Goal: Information Seeking & Learning: Learn about a topic

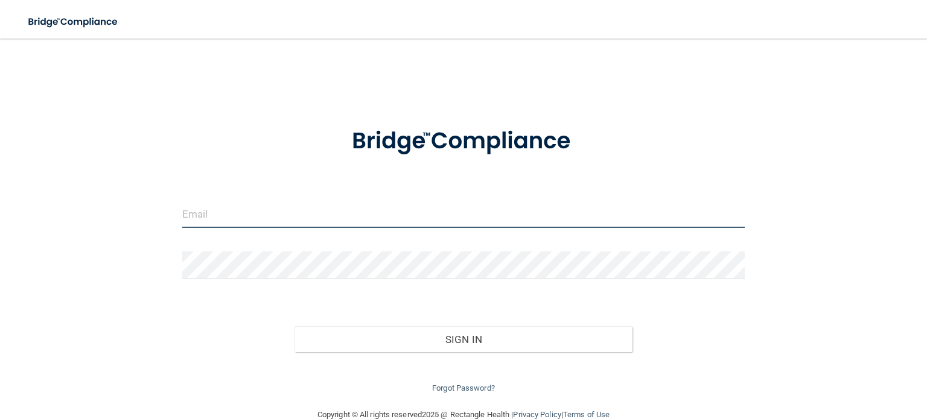
click at [371, 225] on input "email" at bounding box center [463, 214] width 563 height 27
type input "[EMAIL_ADDRESS][DOMAIN_NAME]"
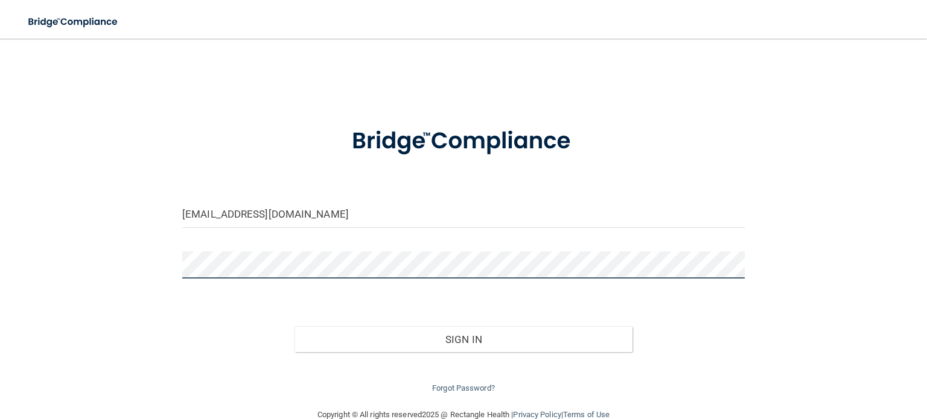
click at [295, 327] on button "Sign In" at bounding box center [463, 340] width 337 height 27
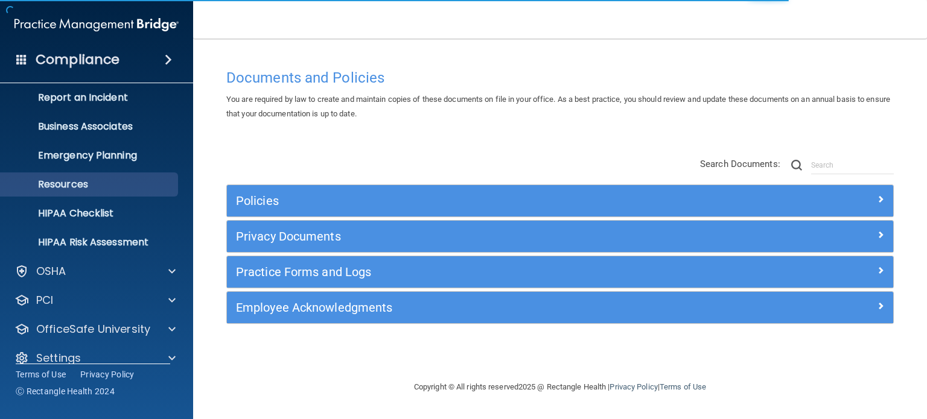
scroll to position [81, 0]
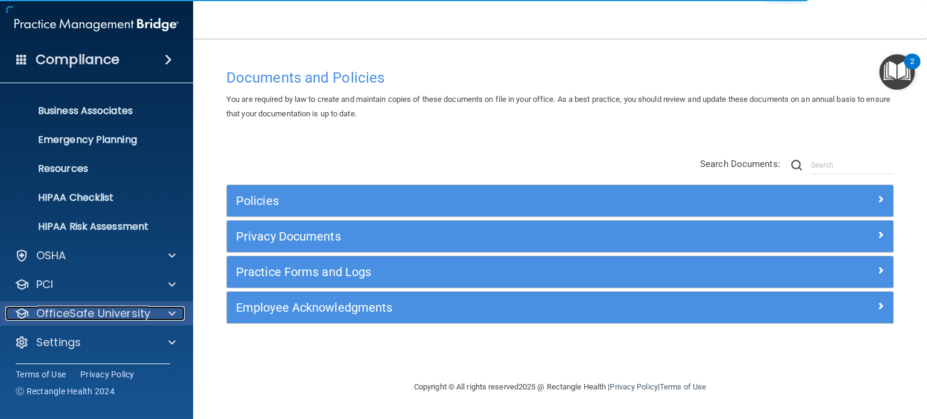
click at [121, 310] on p "OfficeSafe University" at bounding box center [93, 314] width 114 height 14
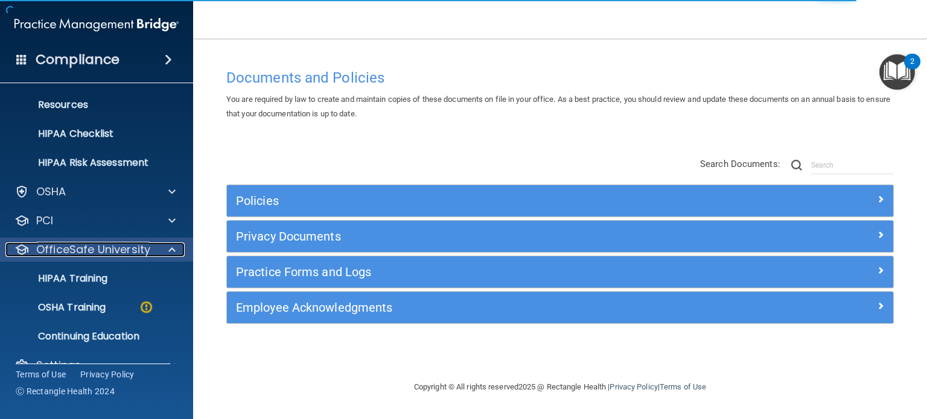
scroll to position [168, 0]
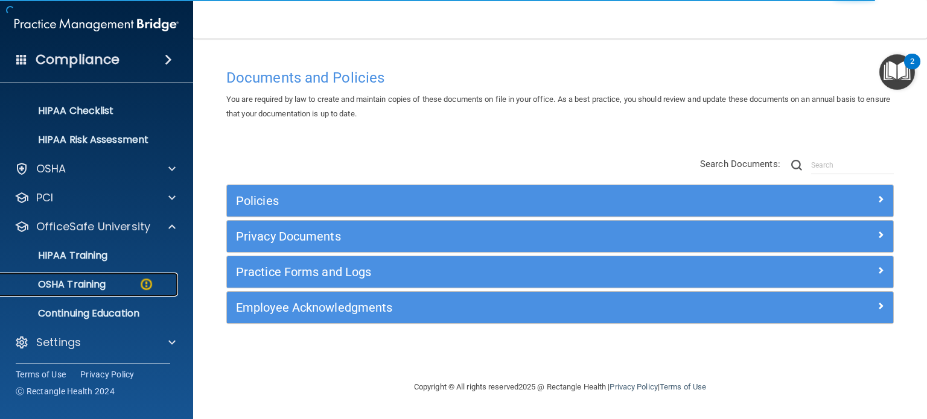
click at [127, 295] on link "OSHA Training" at bounding box center [83, 285] width 190 height 24
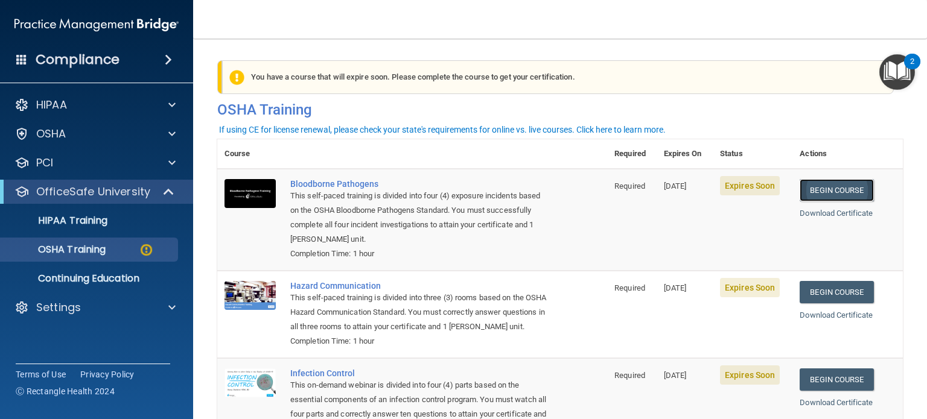
click at [844, 188] on link "Begin Course" at bounding box center [837, 190] width 74 height 22
click at [129, 221] on div "HIPAA Training" at bounding box center [90, 221] width 165 height 12
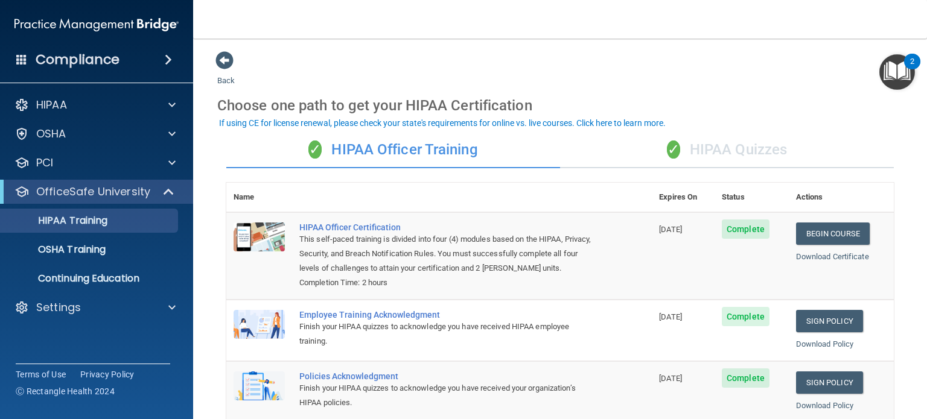
click at [685, 153] on div "✓ HIPAA Quizzes" at bounding box center [727, 150] width 334 height 36
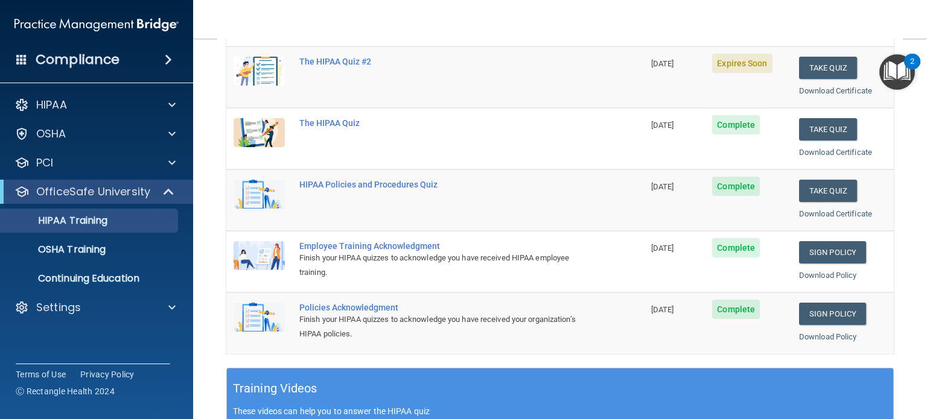
scroll to position [164, 0]
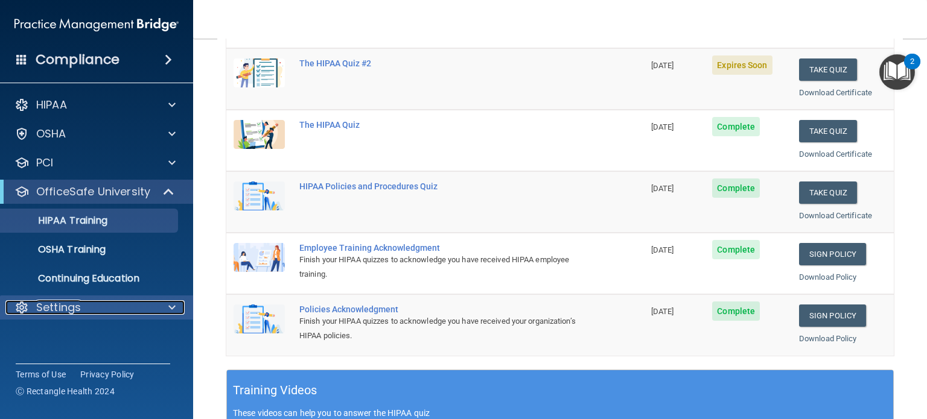
click at [79, 307] on p "Settings" at bounding box center [58, 308] width 45 height 14
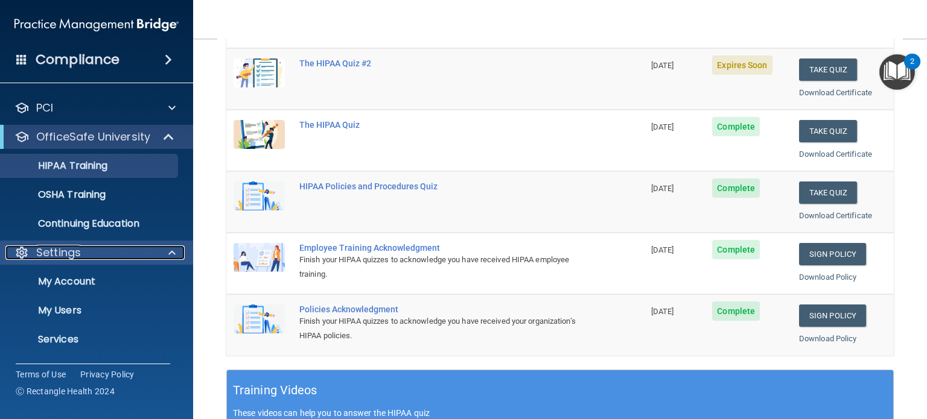
scroll to position [81, 0]
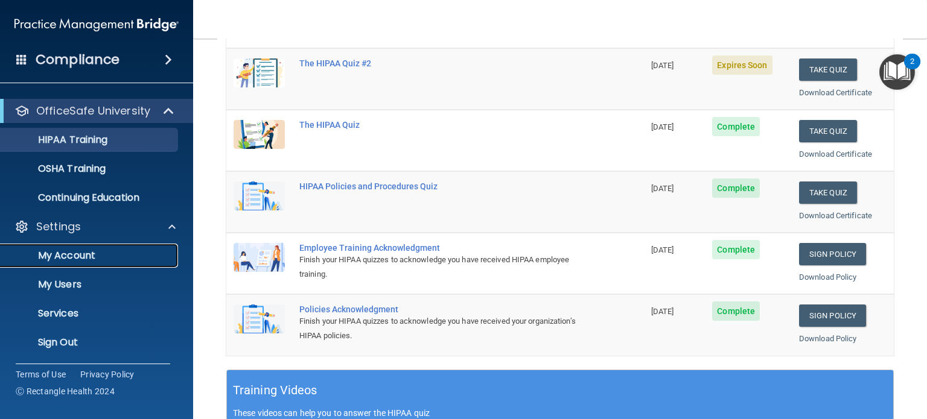
click at [65, 263] on link "My Account" at bounding box center [83, 256] width 190 height 24
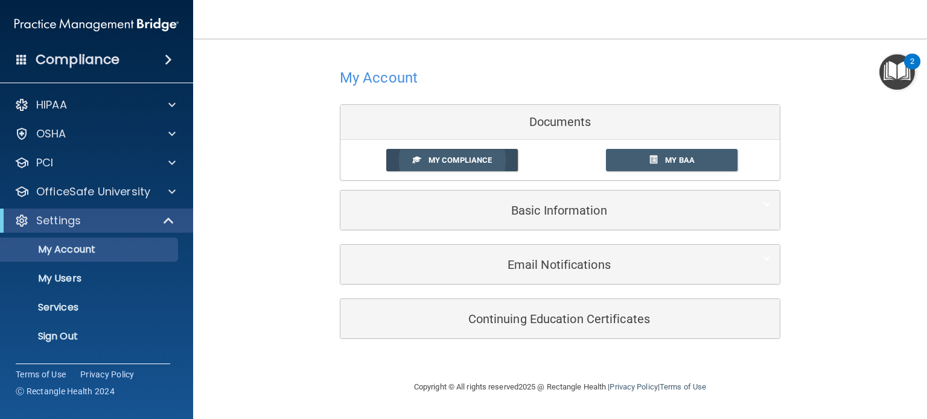
click at [463, 166] on link "My Compliance" at bounding box center [452, 160] width 132 height 22
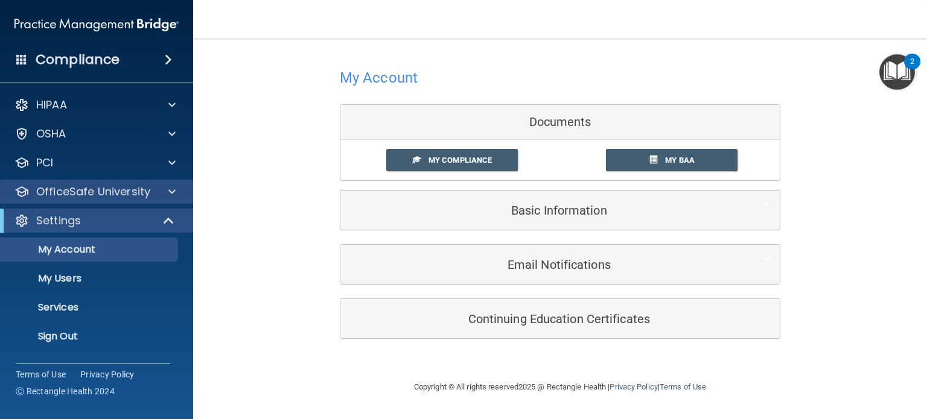
click at [145, 201] on div "OfficeSafe University" at bounding box center [97, 192] width 194 height 24
click at [167, 199] on div at bounding box center [170, 192] width 30 height 14
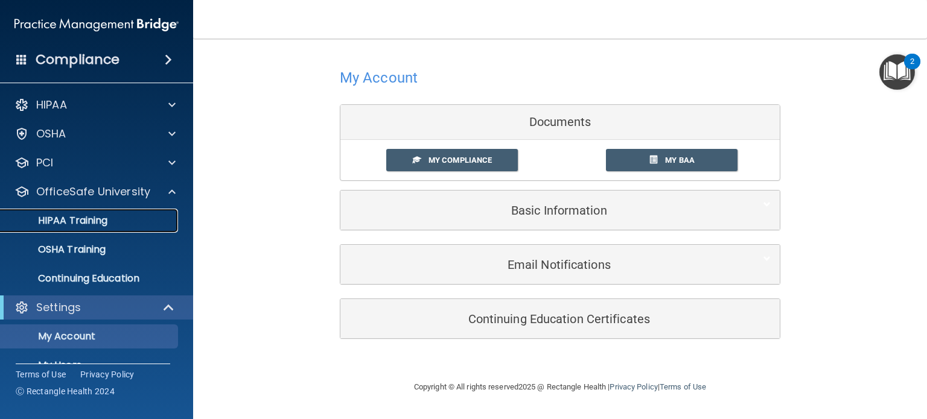
click at [133, 231] on link "HIPAA Training" at bounding box center [83, 221] width 190 height 24
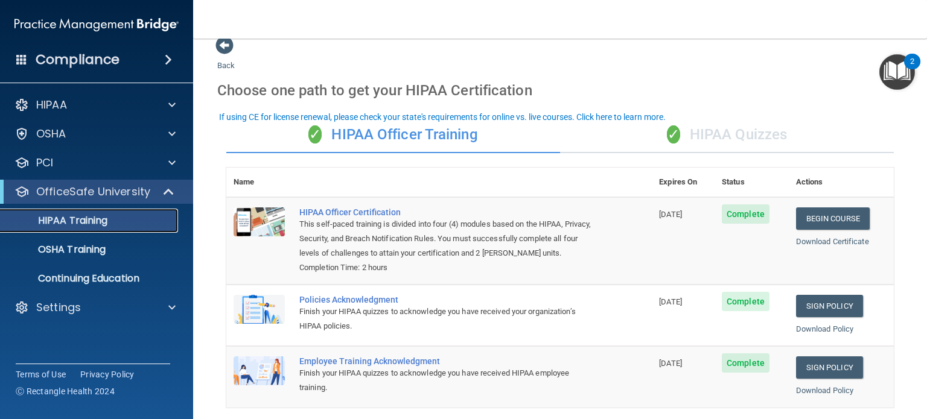
scroll to position [5, 0]
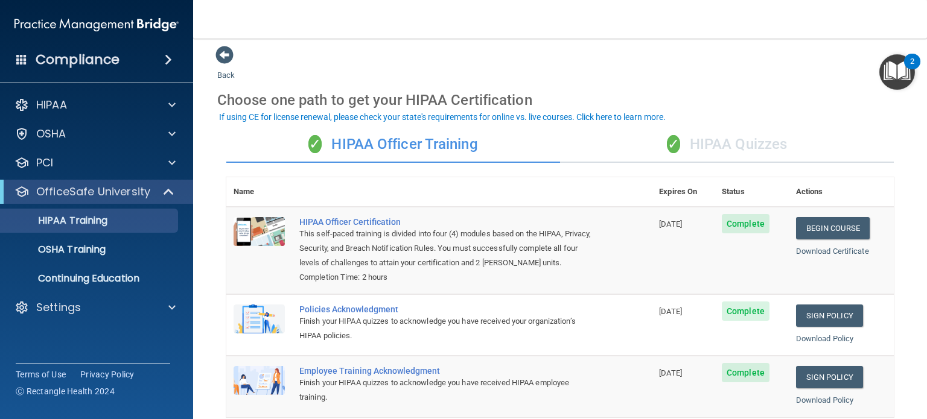
click at [721, 146] on div "✓ HIPAA Quizzes" at bounding box center [727, 145] width 334 height 36
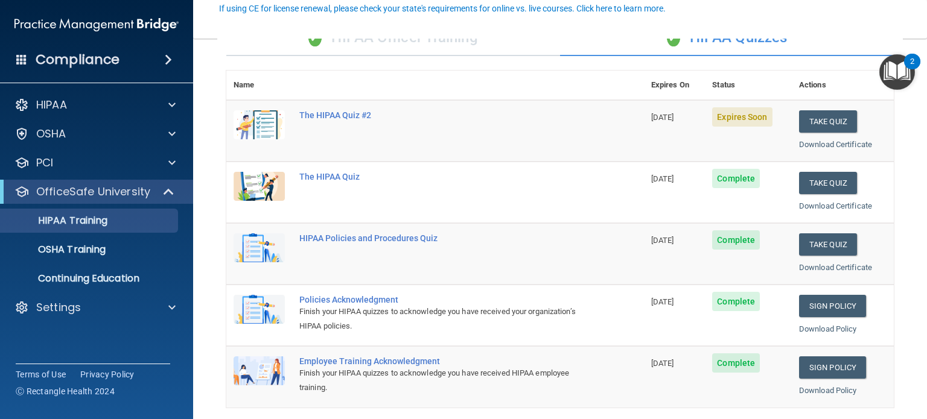
scroll to position [114, 0]
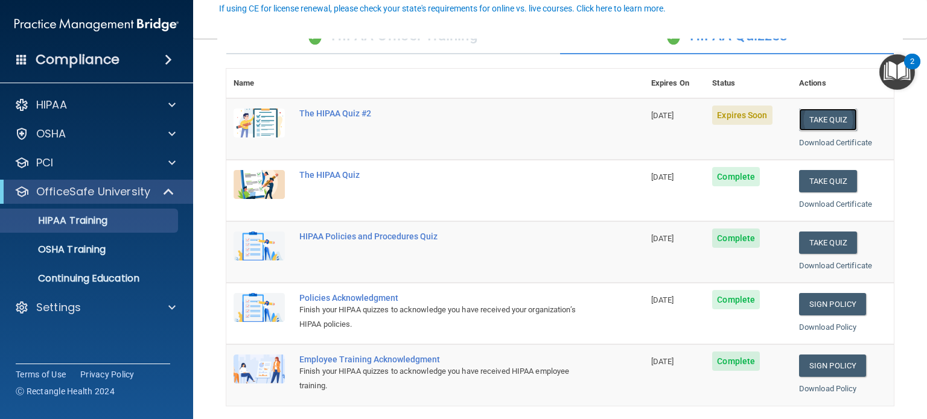
click at [820, 114] on button "Take Quiz" at bounding box center [828, 120] width 58 height 22
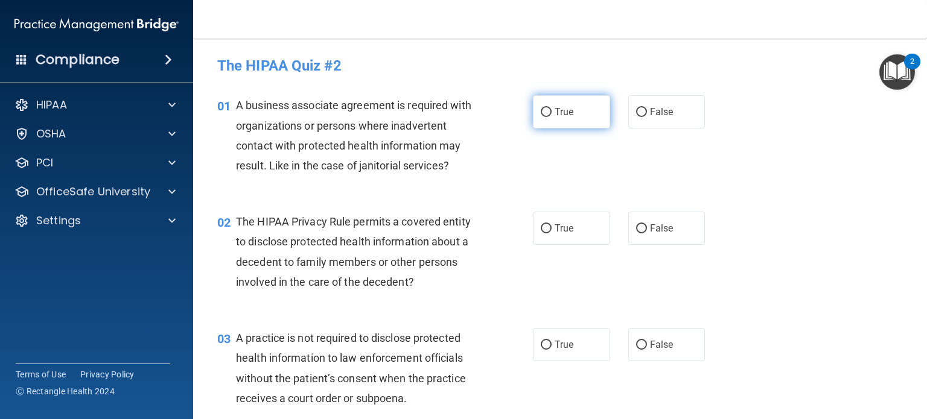
click at [578, 127] on label "True" at bounding box center [571, 111] width 77 height 33
click at [552, 117] on input "True" at bounding box center [546, 112] width 11 height 9
radio input "true"
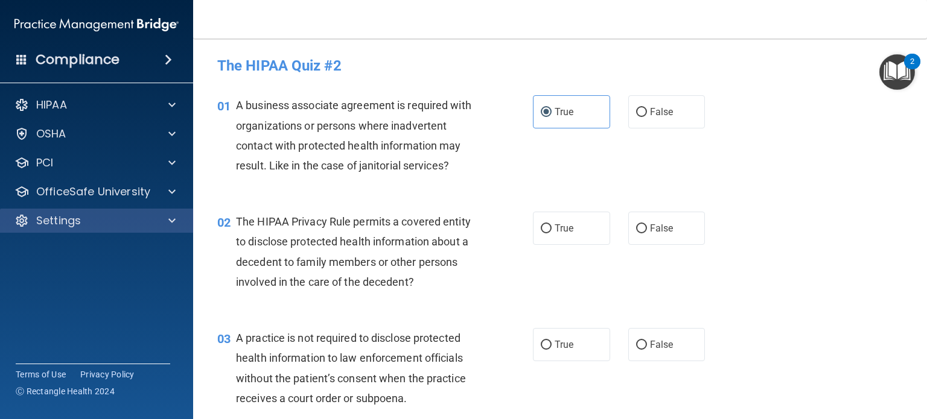
click at [56, 229] on div "Settings" at bounding box center [97, 221] width 194 height 24
click at [165, 225] on div at bounding box center [170, 221] width 30 height 14
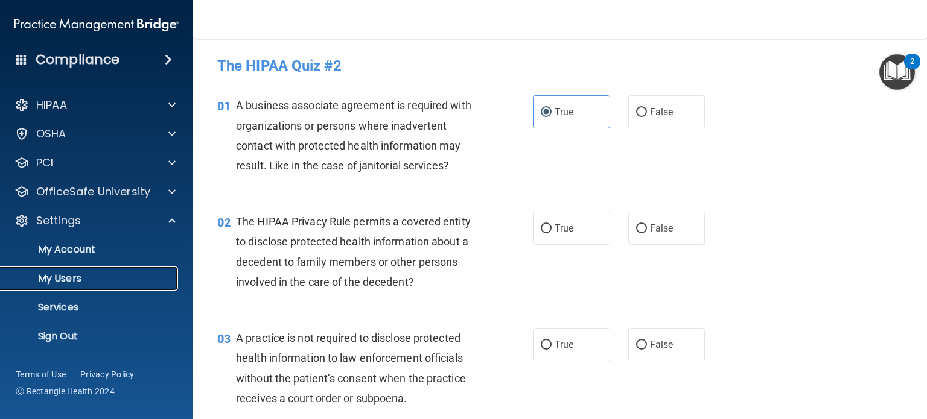
click at [79, 278] on p "My Users" at bounding box center [90, 279] width 165 height 12
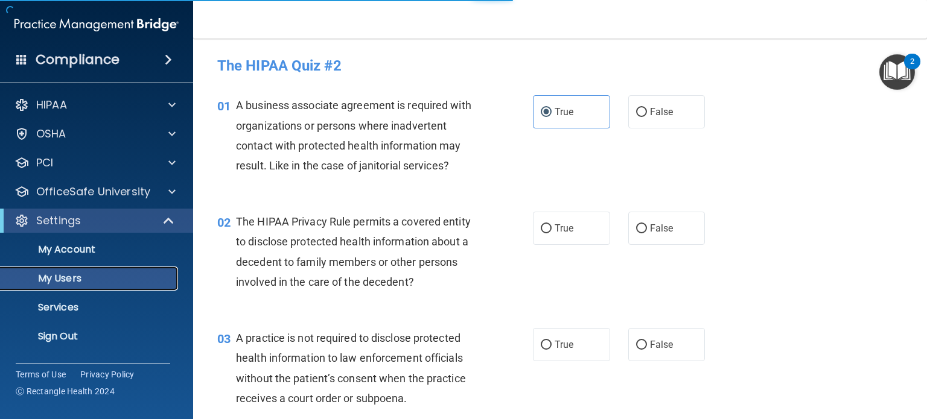
select select "20"
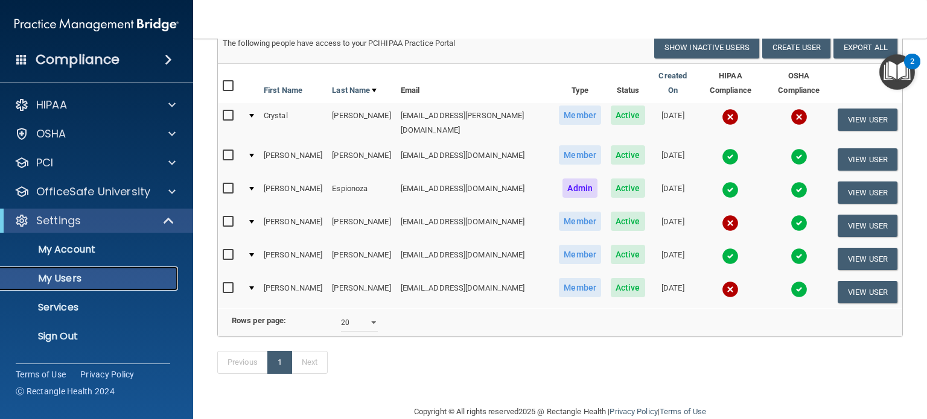
scroll to position [108, 0]
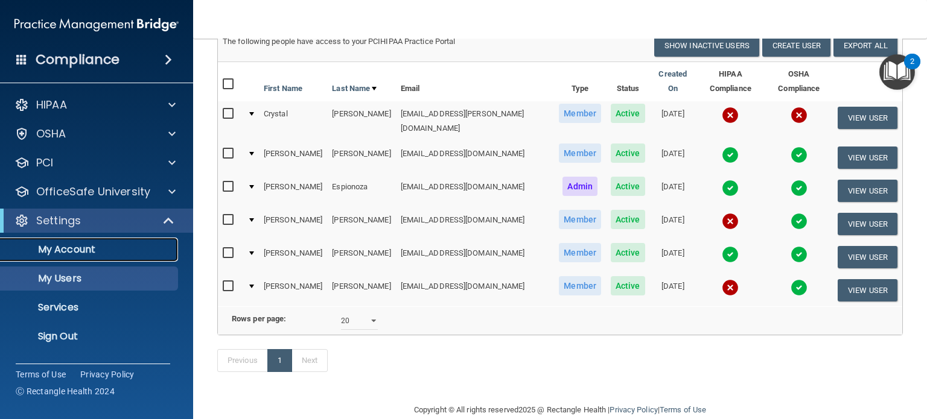
click at [144, 259] on link "My Account" at bounding box center [83, 250] width 190 height 24
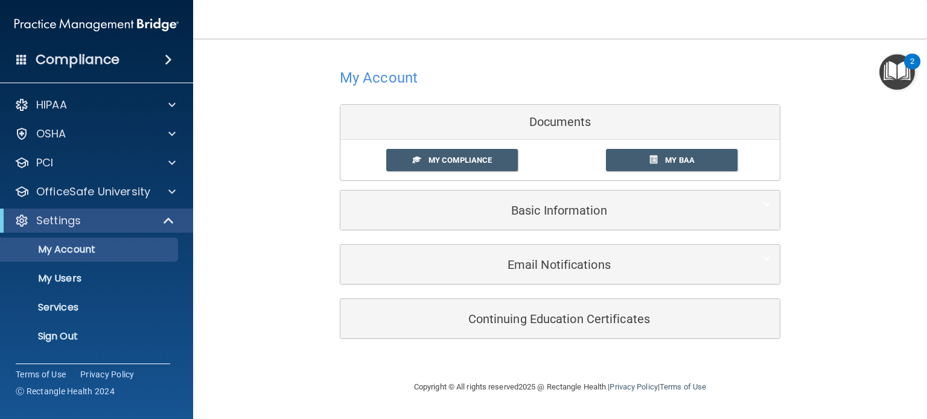
click at [570, 336] on div "Continuing Education Certificates" at bounding box center [559, 318] width 439 height 39
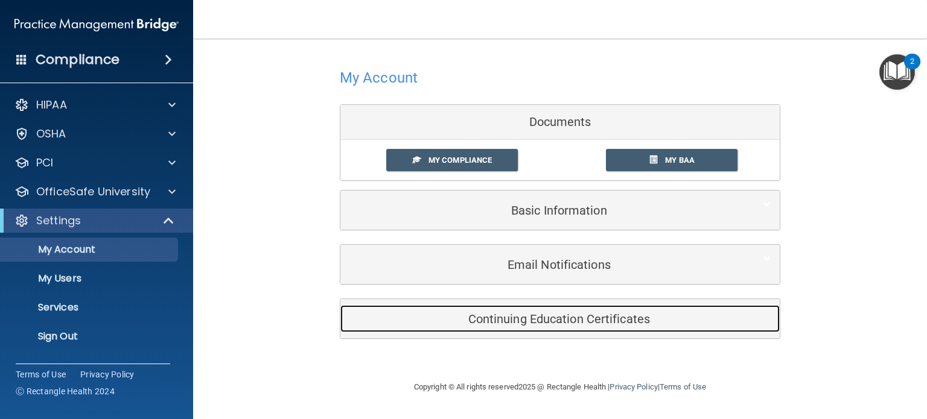
click at [567, 325] on div "Continuing Education Certificates" at bounding box center [541, 318] width 403 height 27
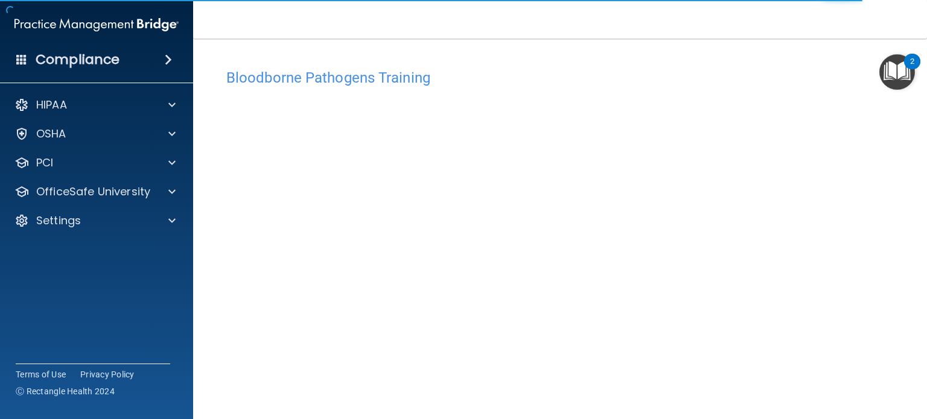
scroll to position [17, 0]
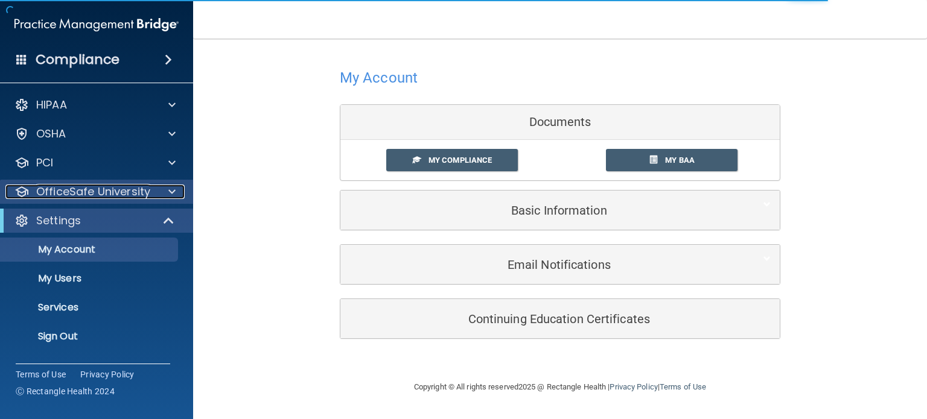
click at [153, 192] on div "OfficeSafe University" at bounding box center [80, 192] width 150 height 14
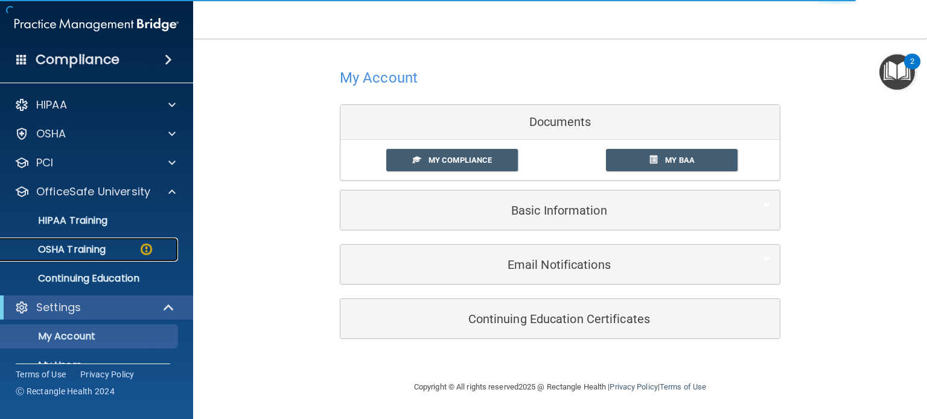
click at [123, 250] on div "OSHA Training" at bounding box center [90, 250] width 165 height 12
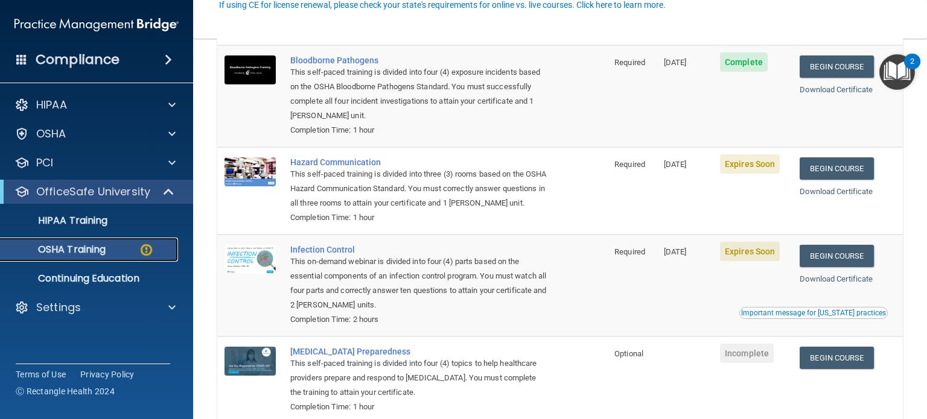
scroll to position [124, 0]
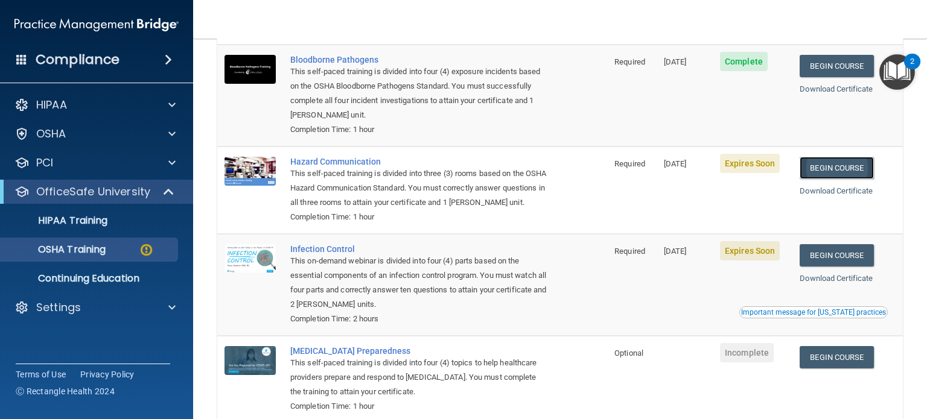
click at [844, 170] on link "Begin Course" at bounding box center [837, 168] width 74 height 22
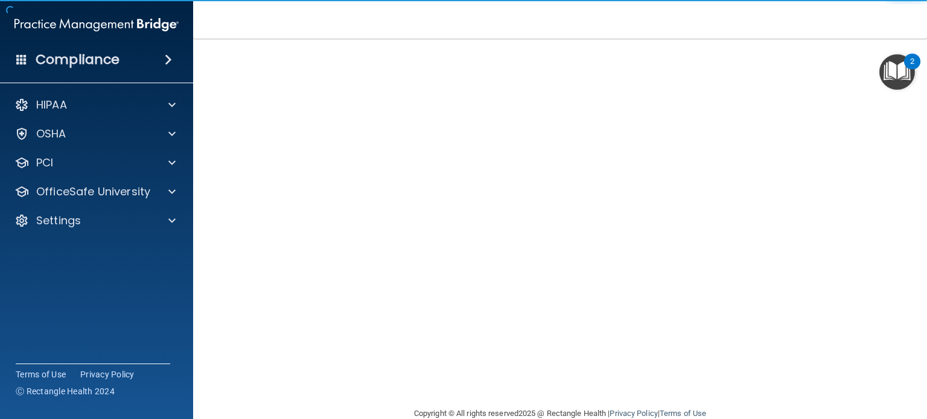
scroll to position [34, 0]
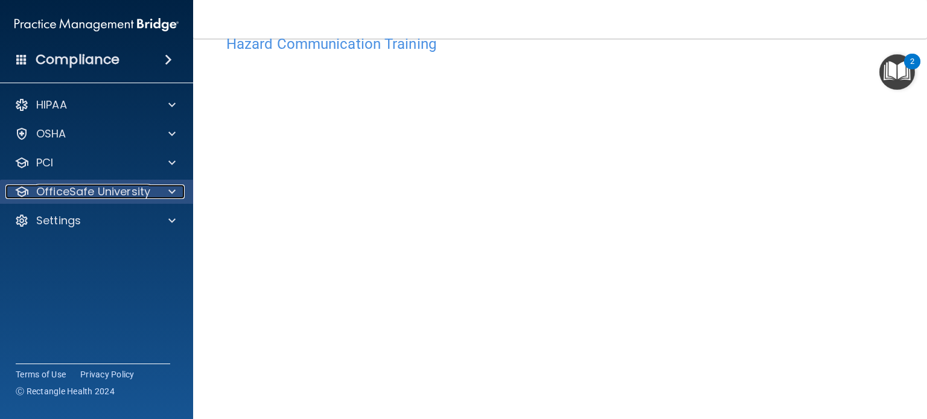
click at [110, 197] on p "OfficeSafe University" at bounding box center [93, 192] width 114 height 14
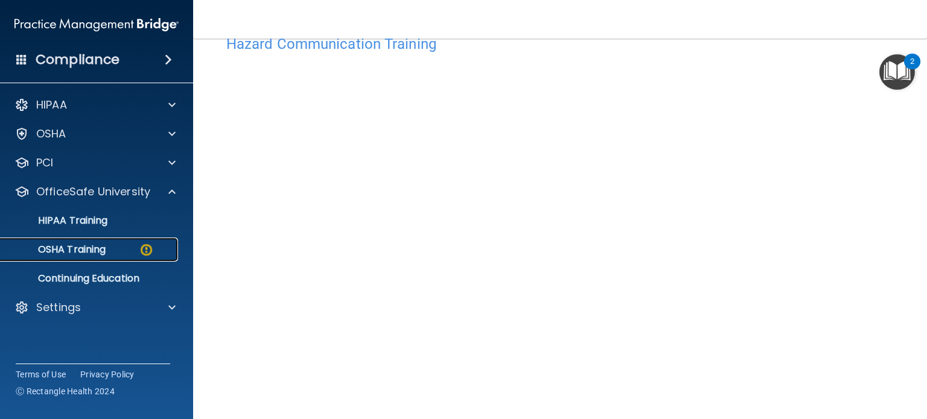
click at [134, 239] on link "OSHA Training" at bounding box center [83, 250] width 190 height 24
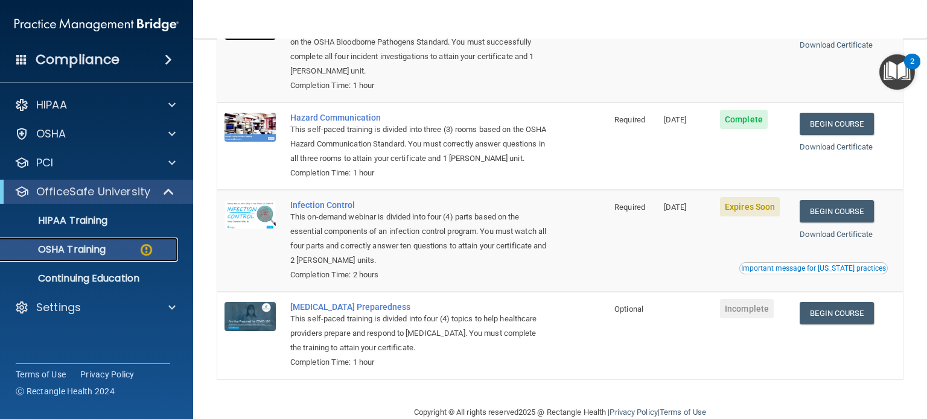
scroll to position [169, 0]
click at [838, 208] on link "Begin Course" at bounding box center [837, 211] width 74 height 22
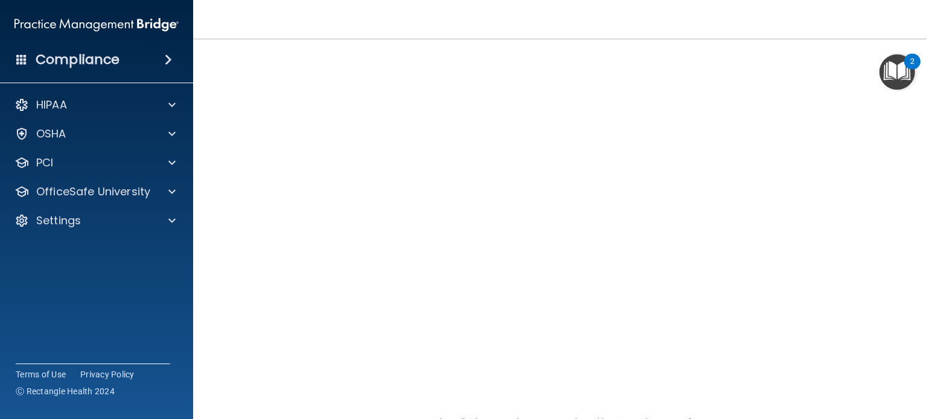
scroll to position [53, 0]
click at [161, 187] on div at bounding box center [170, 192] width 30 height 14
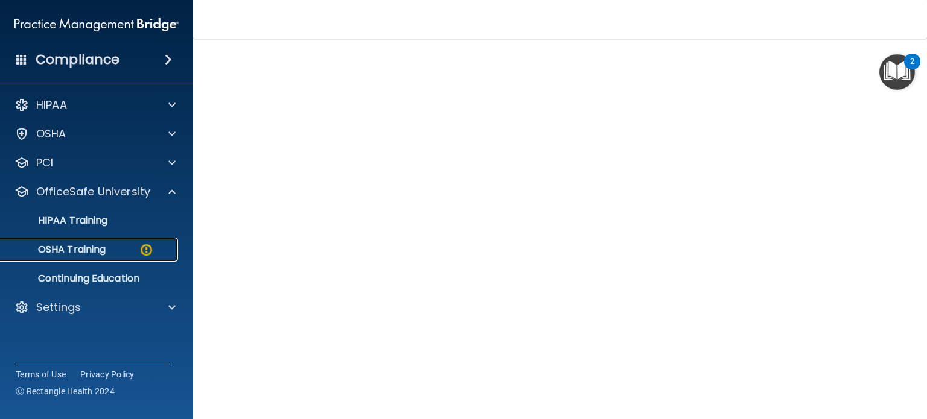
click at [139, 247] on img at bounding box center [146, 250] width 15 height 15
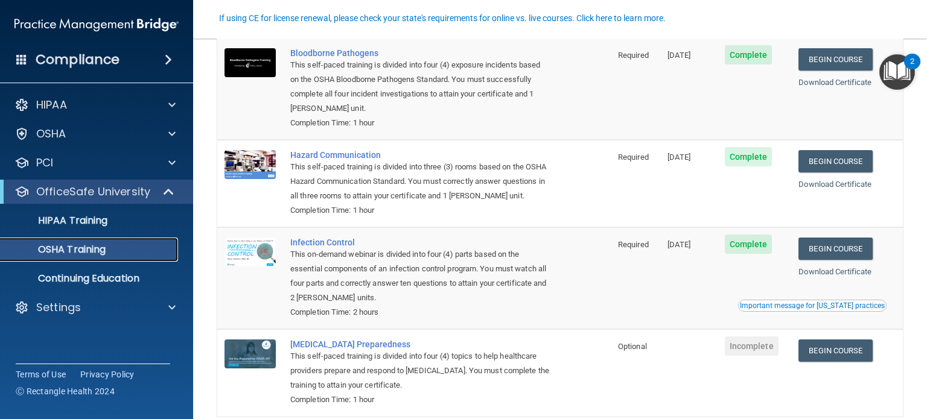
scroll to position [112, 0]
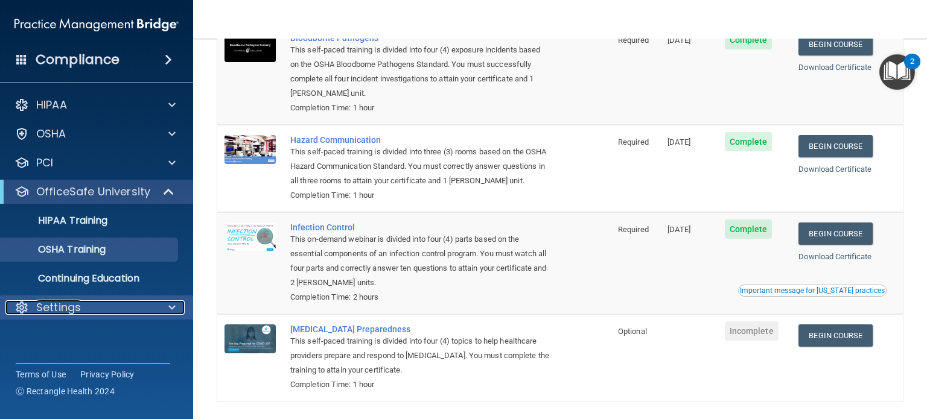
click at [147, 311] on div "Settings" at bounding box center [80, 308] width 150 height 14
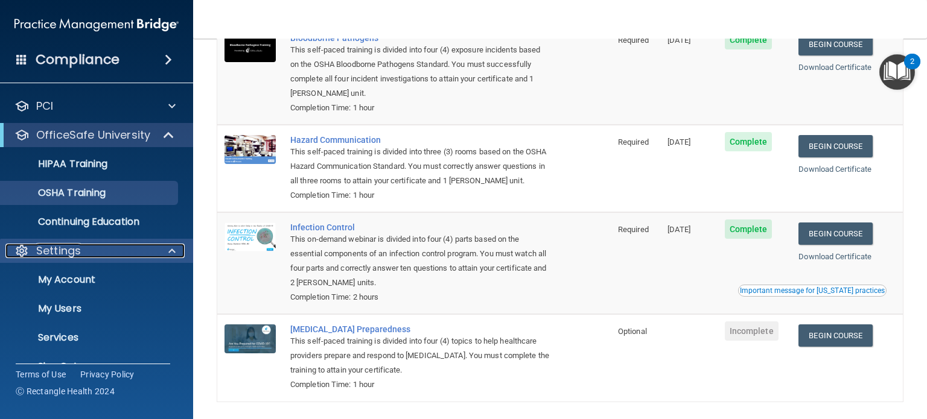
scroll to position [81, 0]
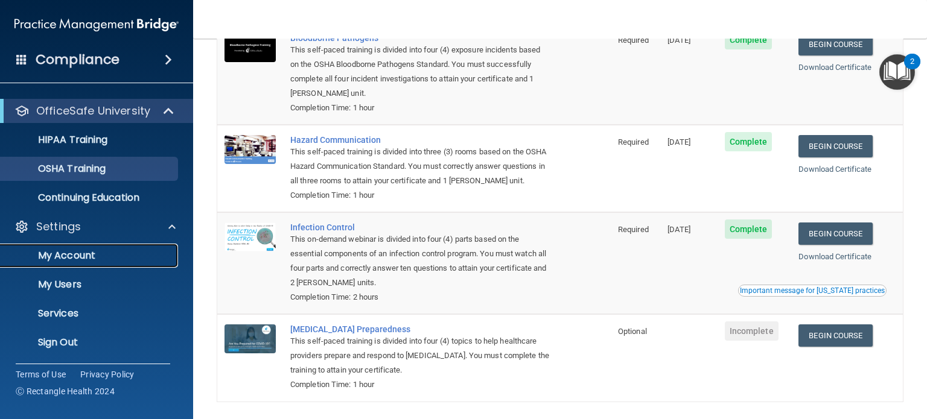
click at [77, 261] on p "My Account" at bounding box center [90, 256] width 165 height 12
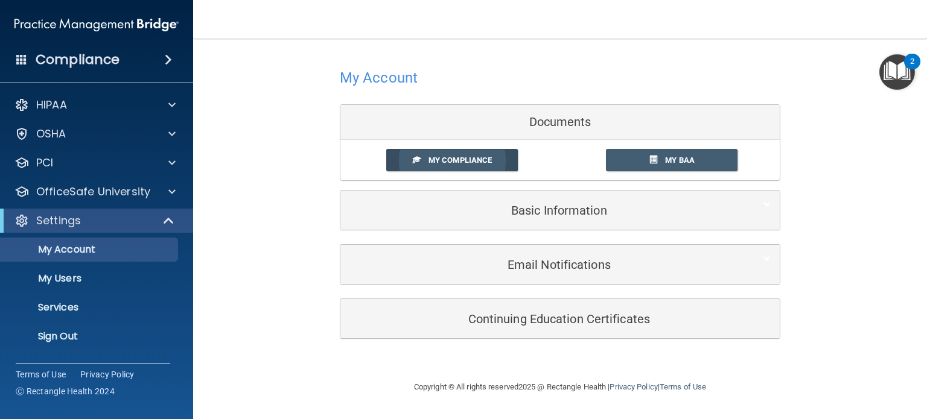
click at [439, 159] on span "My Compliance" at bounding box center [460, 160] width 63 height 9
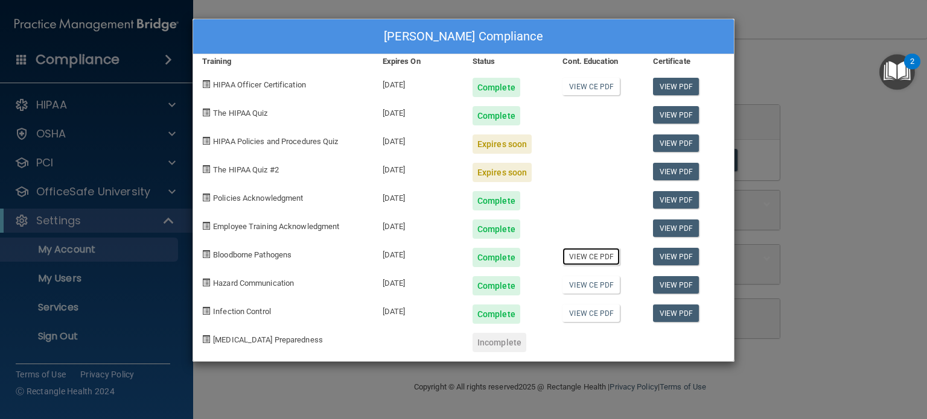
click at [597, 256] on link "View CE PDF" at bounding box center [591, 257] width 57 height 18
click at [598, 294] on div "View CE PDF" at bounding box center [598, 281] width 90 height 28
click at [594, 287] on link "View CE PDF" at bounding box center [591, 285] width 57 height 18
click at [588, 311] on link "View CE PDF" at bounding box center [591, 314] width 57 height 18
click at [238, 364] on div "Mayra Espionoza's Compliance Training Expires On Status Cont. Education Certifi…" at bounding box center [463, 209] width 927 height 419
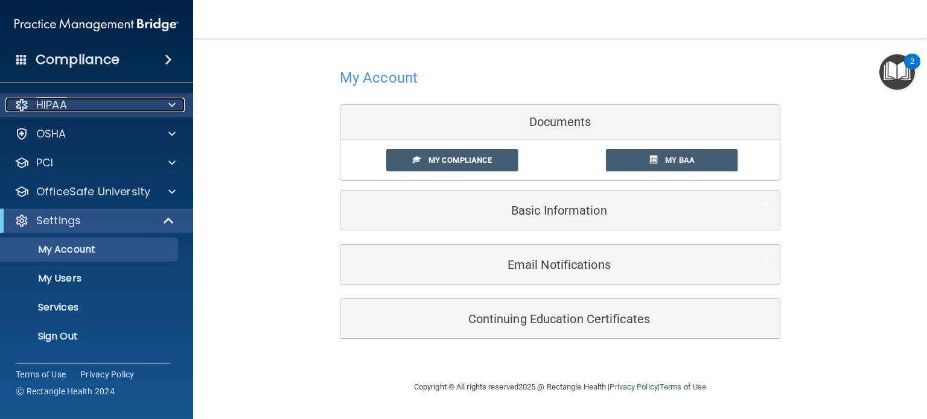
click at [173, 109] on span at bounding box center [171, 105] width 7 height 14
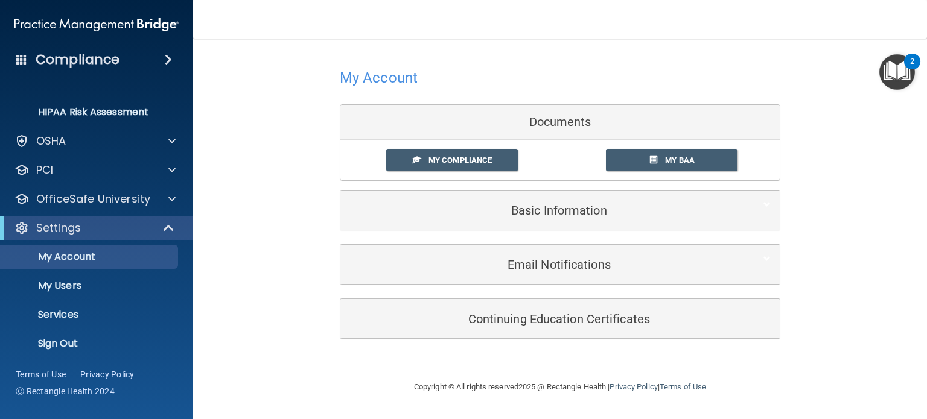
scroll to position [197, 0]
click at [86, 204] on p "OfficeSafe University" at bounding box center [93, 198] width 114 height 14
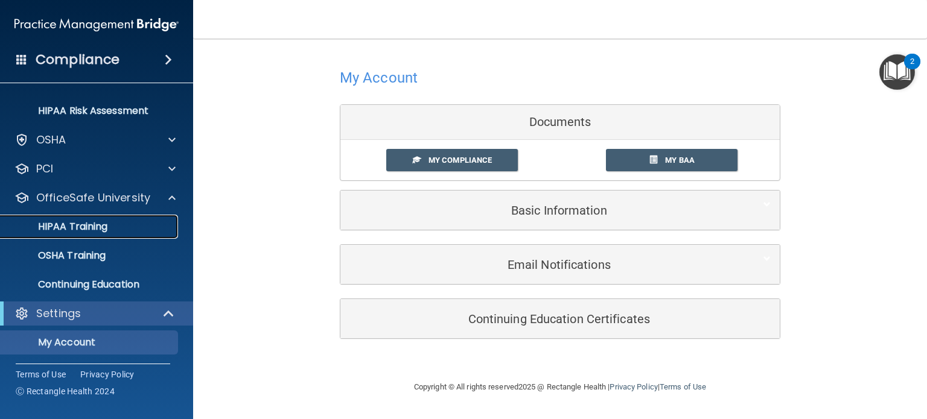
click at [83, 222] on p "HIPAA Training" at bounding box center [58, 227] width 100 height 12
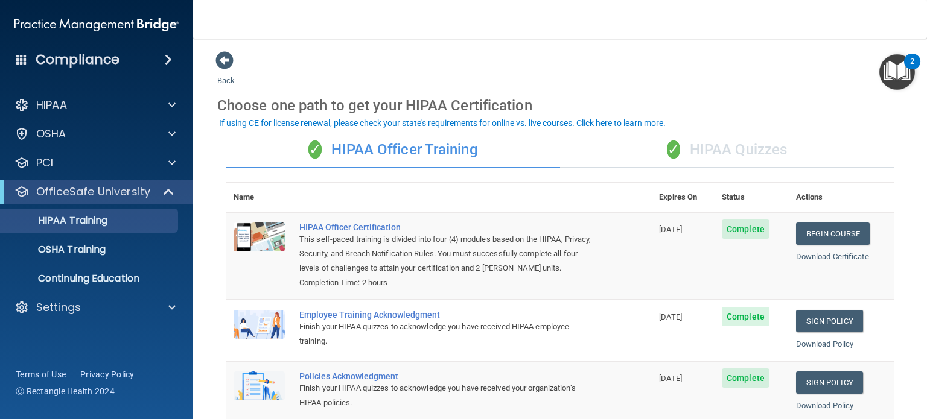
click at [713, 142] on div "✓ HIPAA Quizzes" at bounding box center [727, 150] width 334 height 36
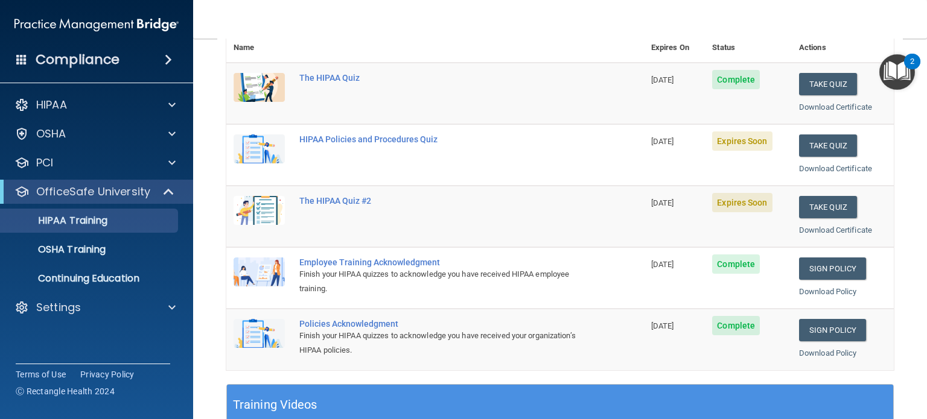
scroll to position [150, 0]
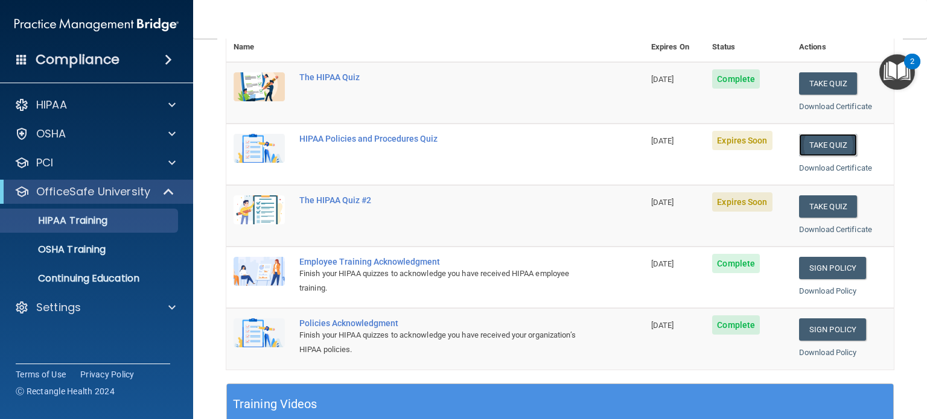
click at [826, 140] on button "Take Quiz" at bounding box center [828, 145] width 58 height 22
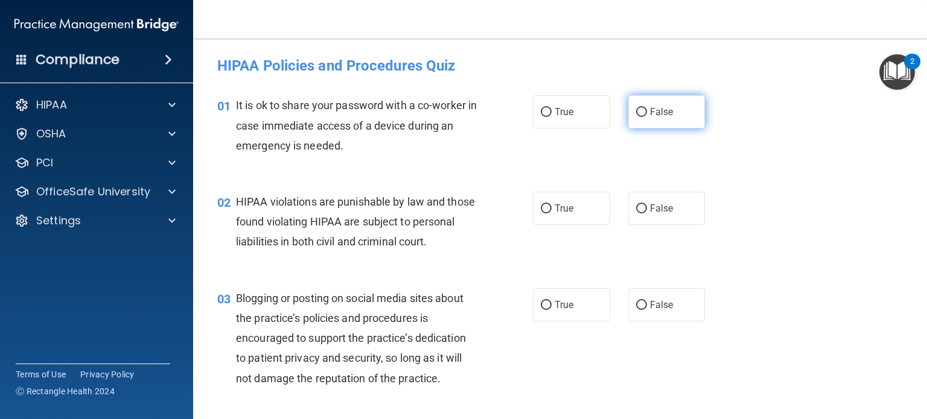
click at [642, 114] on input "False" at bounding box center [641, 112] width 11 height 9
radio input "true"
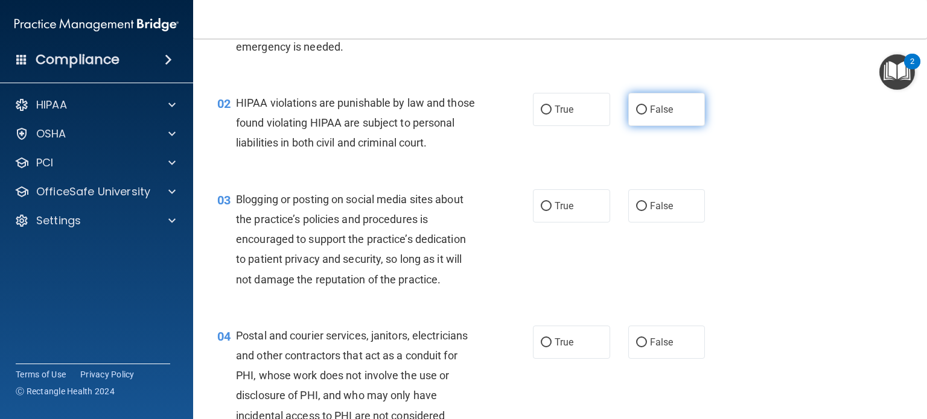
scroll to position [109, 0]
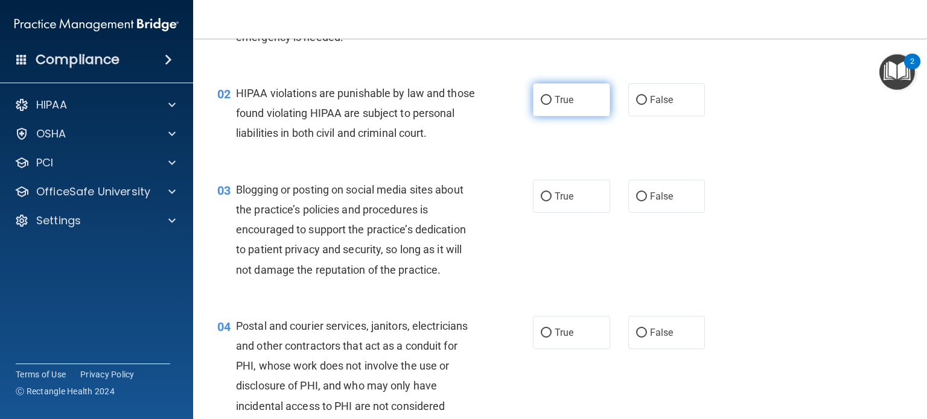
click at [579, 97] on label "True" at bounding box center [571, 99] width 77 height 33
click at [552, 97] on input "True" at bounding box center [546, 100] width 11 height 9
radio input "true"
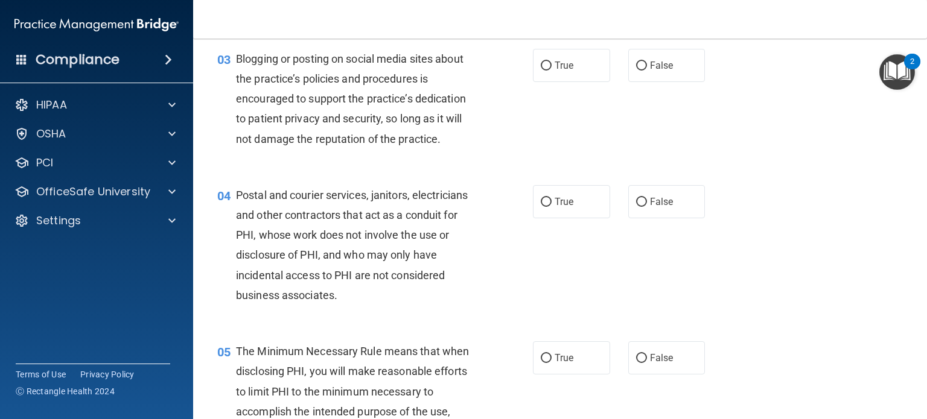
scroll to position [240, 0]
click at [590, 66] on label "True" at bounding box center [571, 64] width 77 height 33
click at [552, 66] on input "True" at bounding box center [546, 65] width 11 height 9
radio input "true"
click at [556, 206] on label "True" at bounding box center [571, 201] width 77 height 33
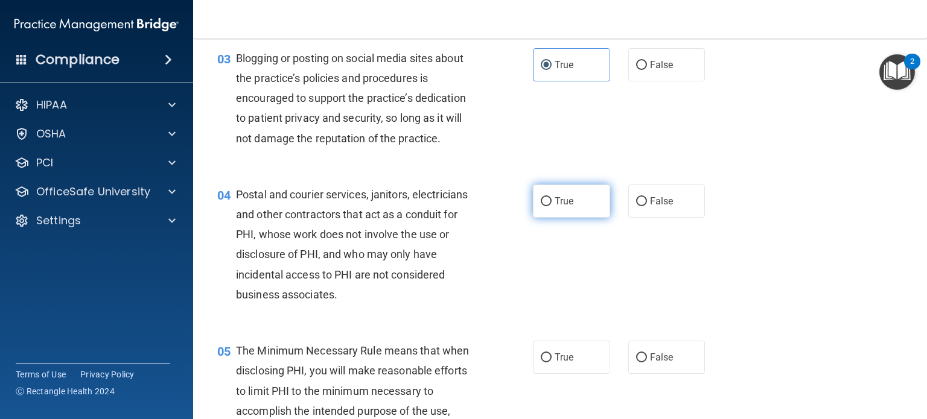
click at [552, 206] on input "True" at bounding box center [546, 201] width 11 height 9
radio input "true"
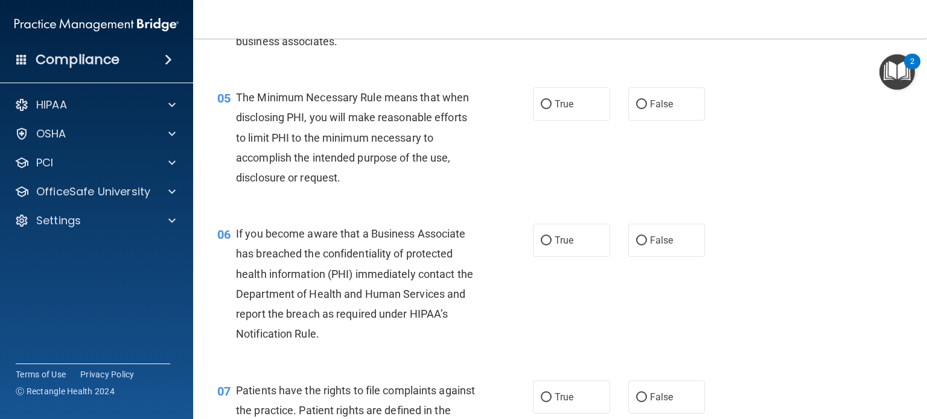
scroll to position [497, 0]
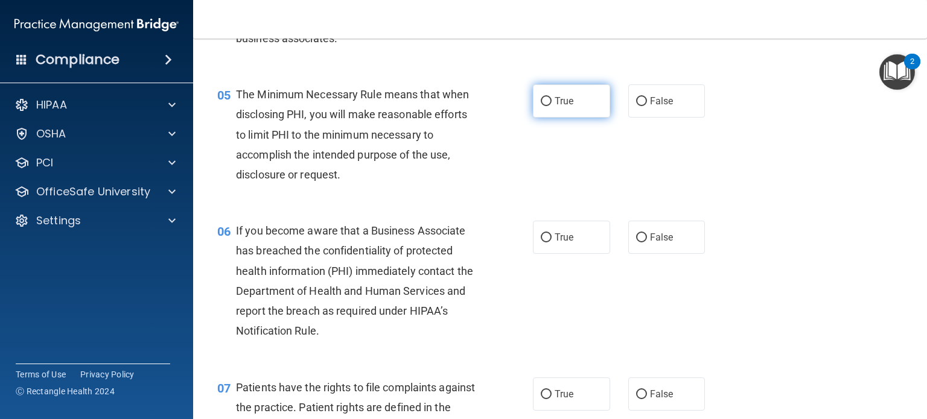
click at [549, 107] on label "True" at bounding box center [571, 101] width 77 height 33
click at [549, 106] on input "True" at bounding box center [546, 101] width 11 height 9
radio input "true"
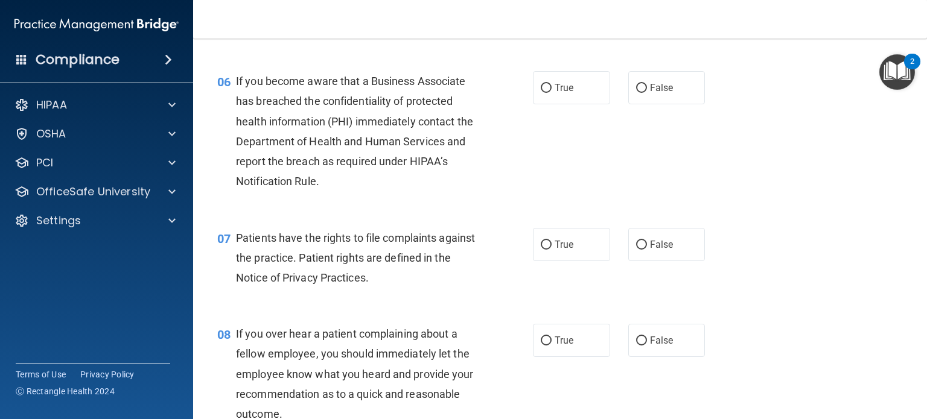
scroll to position [649, 0]
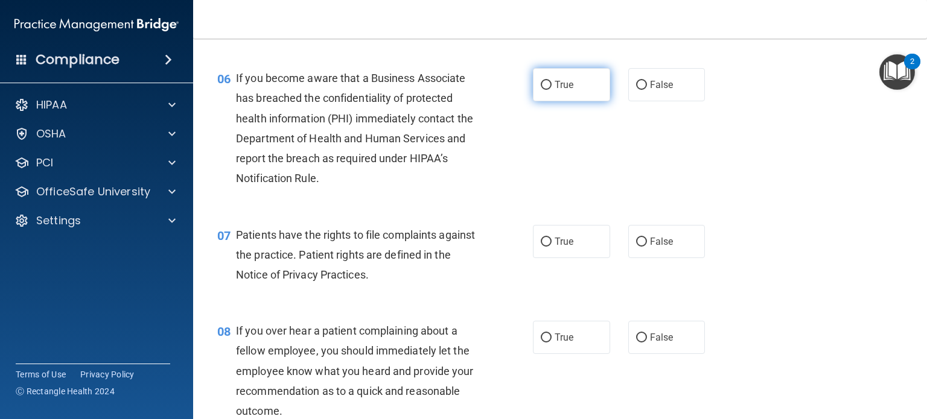
click at [549, 89] on input "True" at bounding box center [546, 85] width 11 height 9
radio input "true"
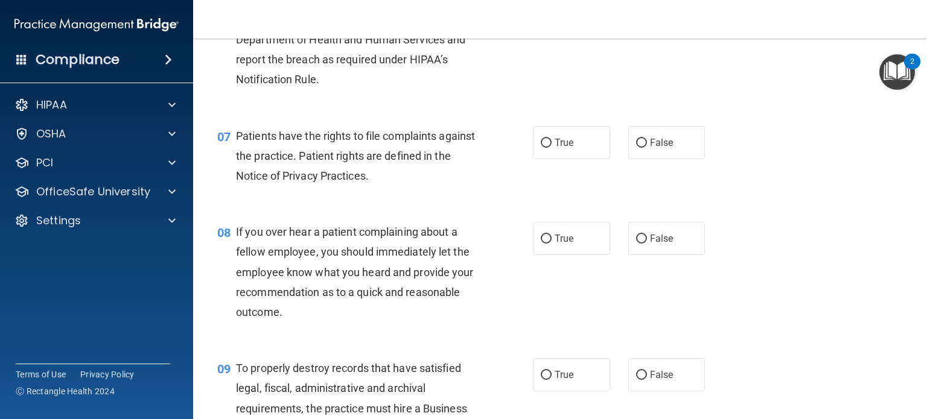
scroll to position [753, 0]
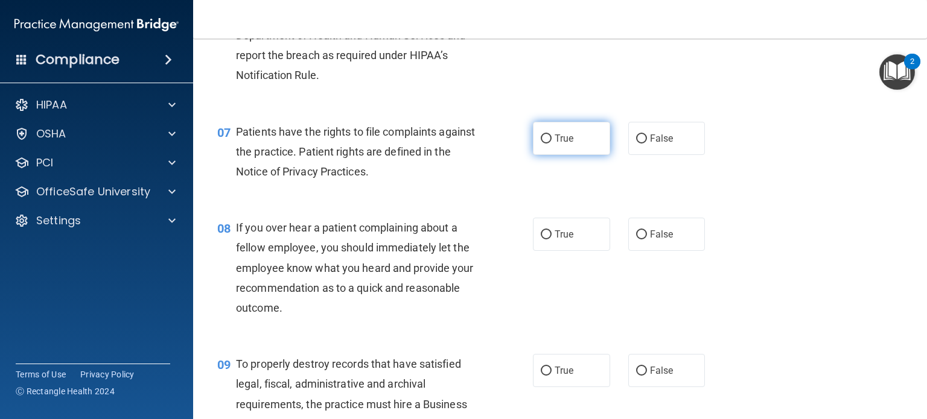
click at [566, 147] on label "True" at bounding box center [571, 138] width 77 height 33
click at [552, 144] on input "True" at bounding box center [546, 139] width 11 height 9
radio input "true"
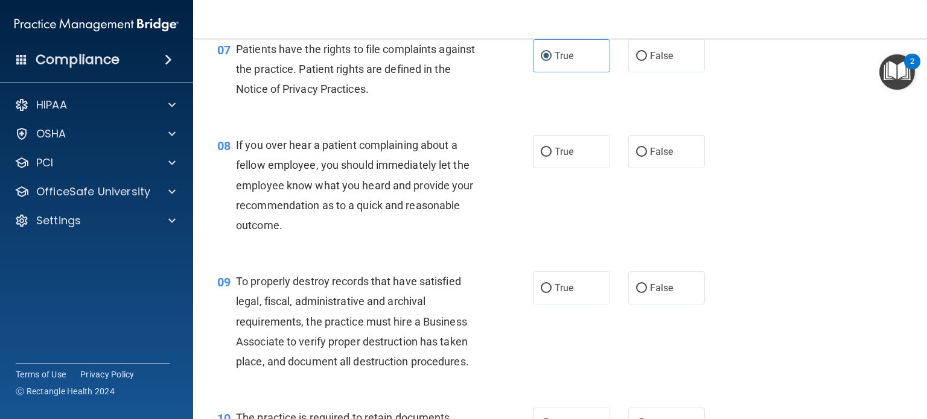
scroll to position [836, 0]
click at [557, 142] on label "True" at bounding box center [571, 151] width 77 height 33
click at [552, 147] on input "True" at bounding box center [546, 151] width 11 height 9
radio input "true"
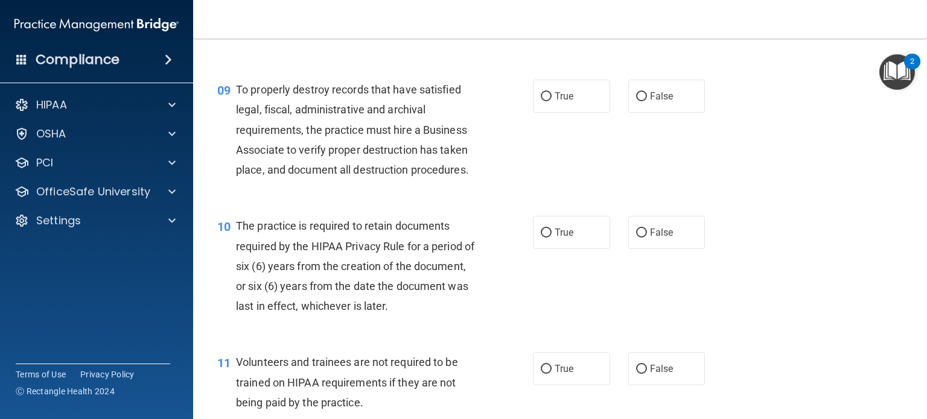
scroll to position [1031, 0]
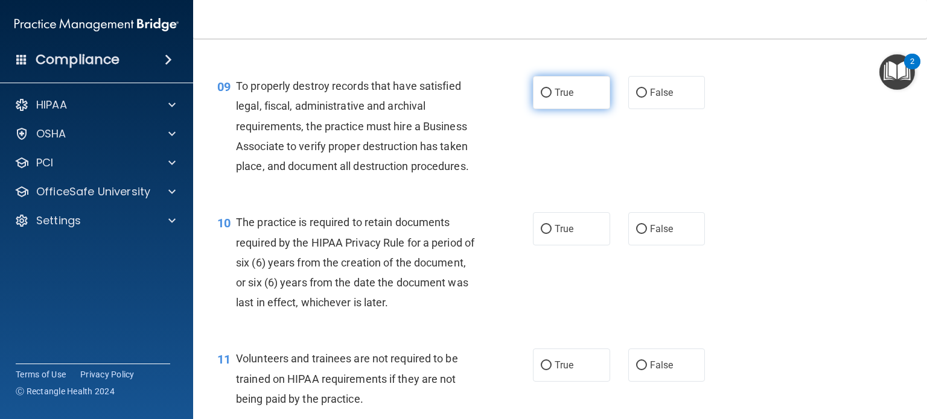
click at [605, 100] on label "True" at bounding box center [571, 92] width 77 height 33
click at [552, 98] on input "True" at bounding box center [546, 93] width 11 height 9
radio input "true"
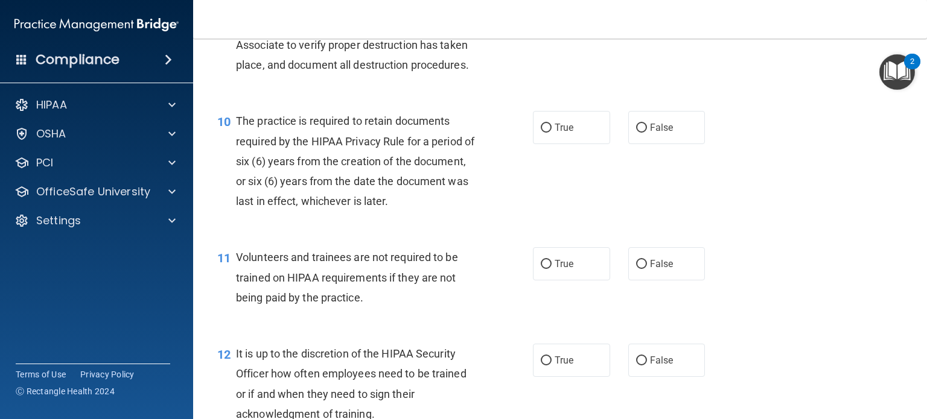
scroll to position [1135, 0]
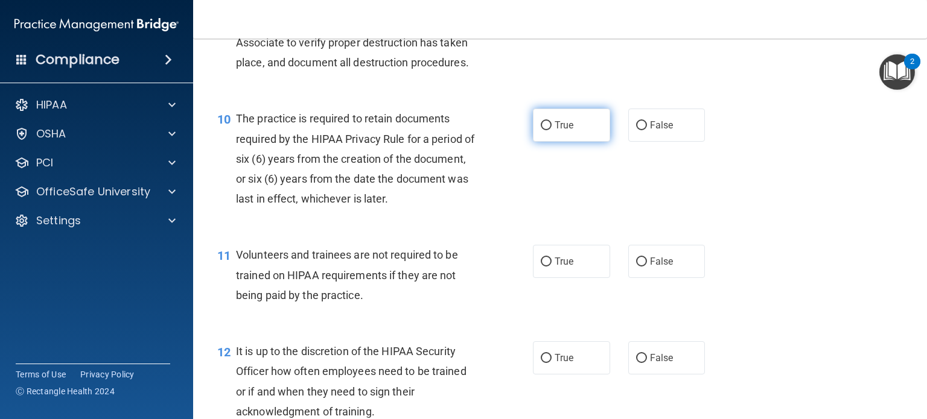
click at [556, 135] on label "True" at bounding box center [571, 125] width 77 height 33
click at [552, 130] on input "True" at bounding box center [546, 125] width 11 height 9
radio input "true"
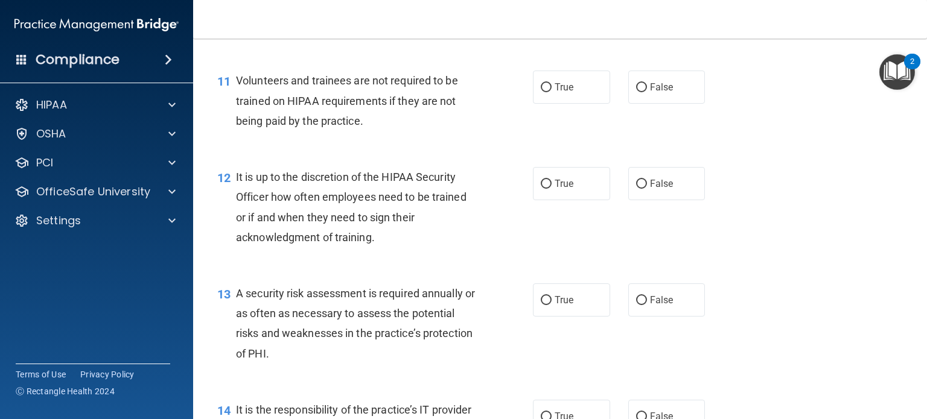
scroll to position [1310, 0]
click at [592, 102] on label "True" at bounding box center [571, 86] width 77 height 33
click at [552, 92] on input "True" at bounding box center [546, 87] width 11 height 9
radio input "true"
click at [662, 100] on label "False" at bounding box center [666, 86] width 77 height 33
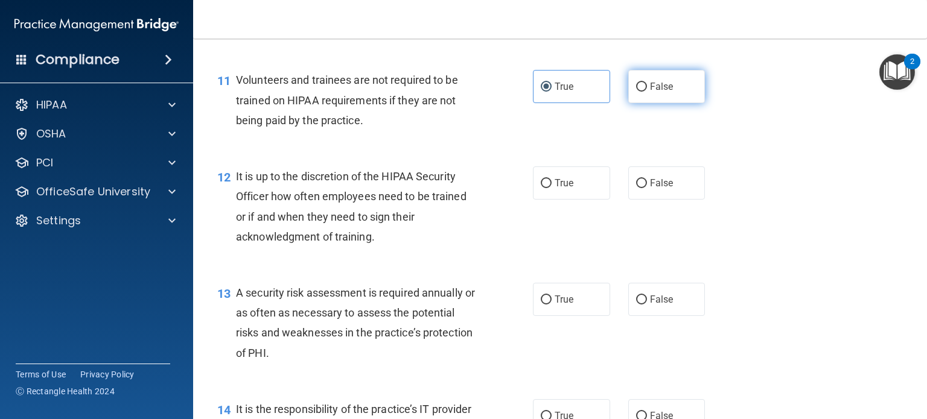
click at [647, 92] on input "False" at bounding box center [641, 87] width 11 height 9
radio input "true"
radio input "false"
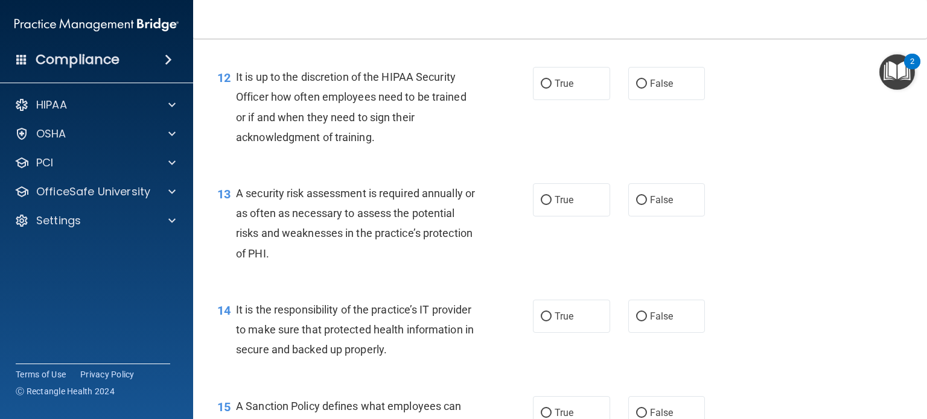
scroll to position [1410, 0]
click at [630, 88] on label "False" at bounding box center [666, 82] width 77 height 33
click at [636, 88] on input "False" at bounding box center [641, 83] width 11 height 9
radio input "true"
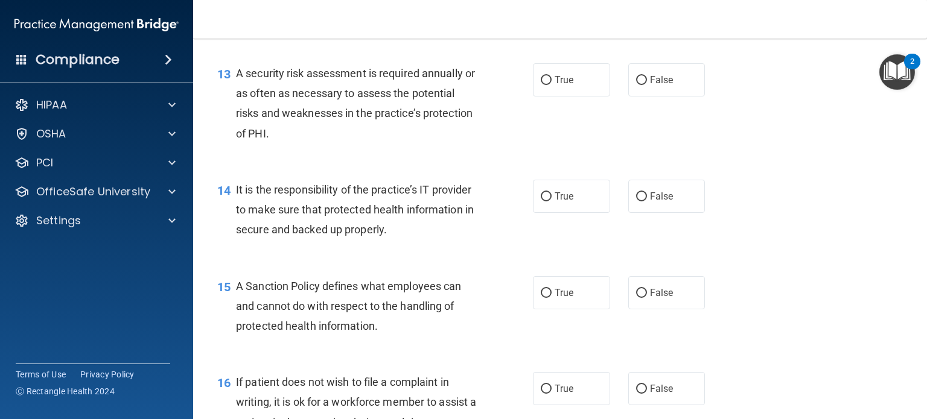
scroll to position [1534, 0]
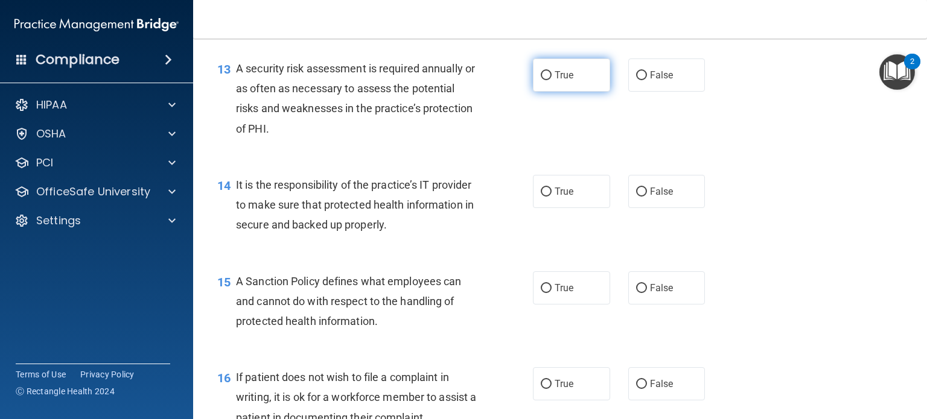
click at [551, 86] on label "True" at bounding box center [571, 75] width 77 height 33
click at [551, 80] on input "True" at bounding box center [546, 75] width 11 height 9
radio input "true"
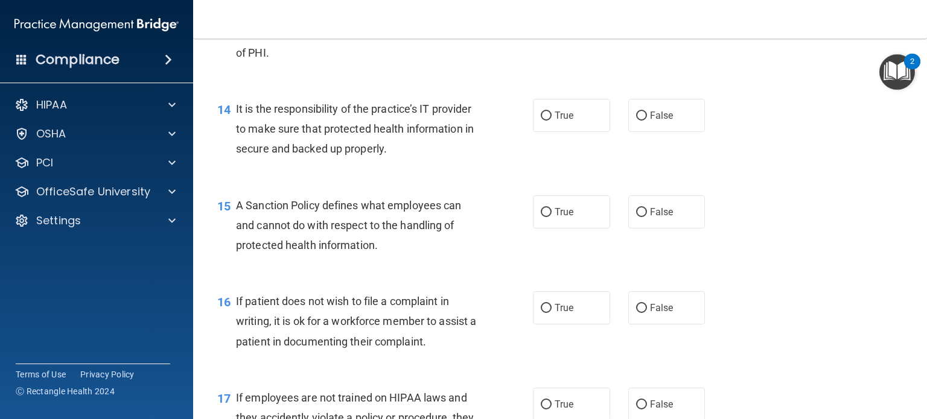
scroll to position [1616, 0]
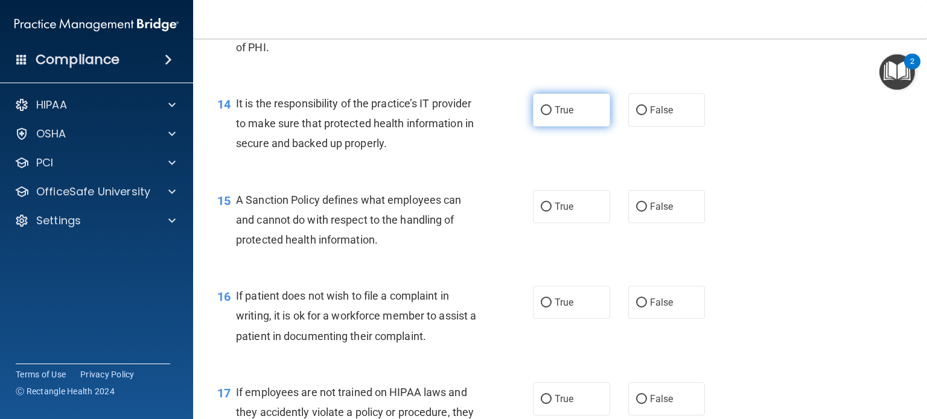
click at [546, 120] on label "True" at bounding box center [571, 110] width 77 height 33
click at [546, 115] on input "True" at bounding box center [546, 110] width 11 height 9
radio input "true"
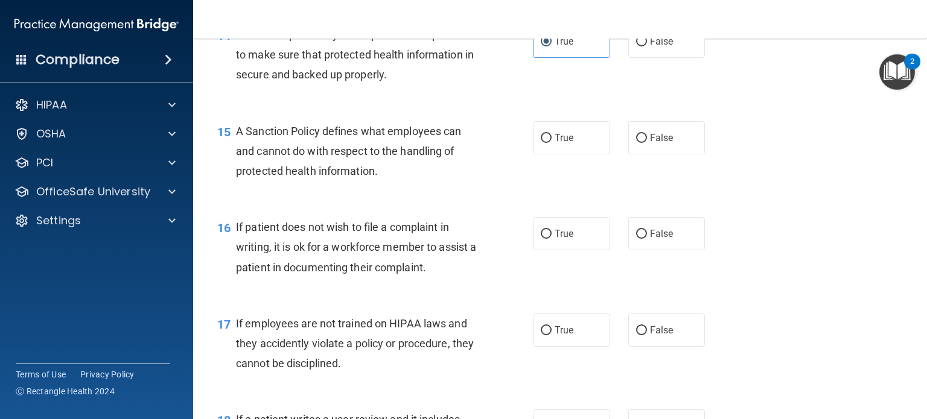
scroll to position [1688, 0]
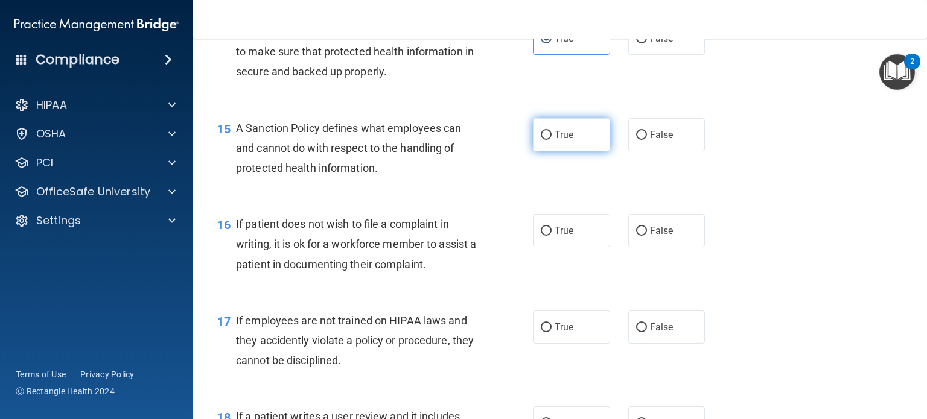
click at [586, 151] on label "True" at bounding box center [571, 134] width 77 height 33
click at [552, 140] on input "True" at bounding box center [546, 135] width 11 height 9
radio input "true"
click at [576, 247] on label "True" at bounding box center [571, 230] width 77 height 33
click at [552, 236] on input "True" at bounding box center [546, 231] width 11 height 9
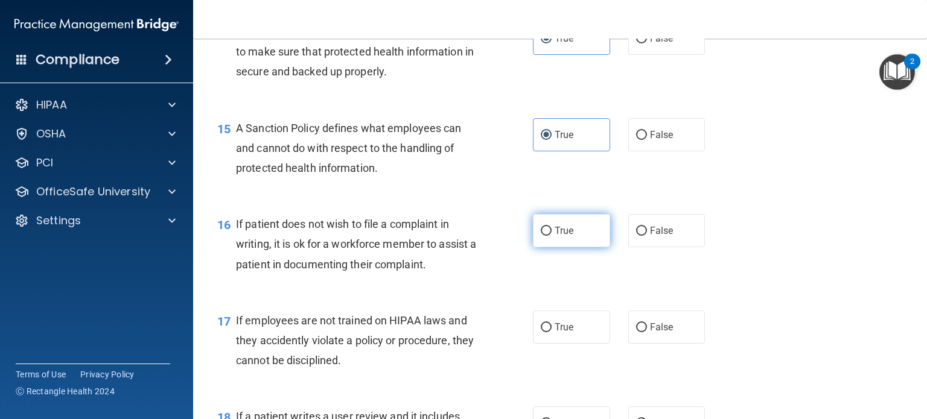
radio input "true"
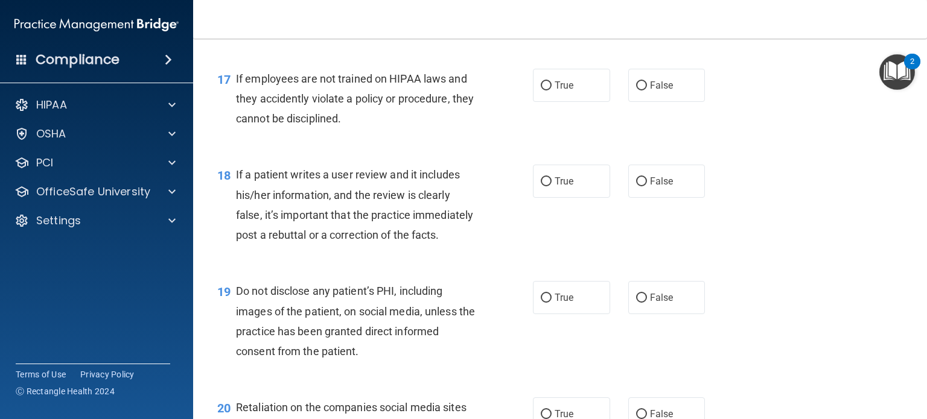
scroll to position [1930, 0]
click at [666, 73] on label "False" at bounding box center [666, 84] width 77 height 33
click at [647, 81] on input "False" at bounding box center [641, 85] width 11 height 9
radio input "true"
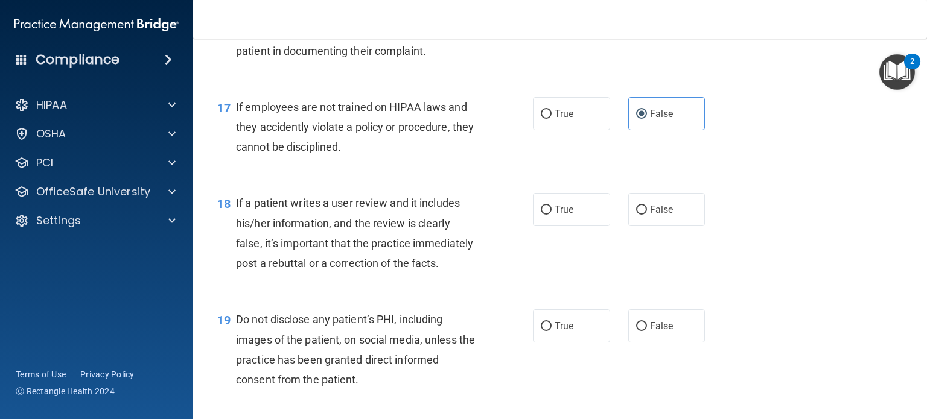
scroll to position [1901, 0]
click at [560, 208] on span "True" at bounding box center [564, 210] width 19 height 11
click at [552, 208] on input "True" at bounding box center [546, 210] width 11 height 9
radio input "true"
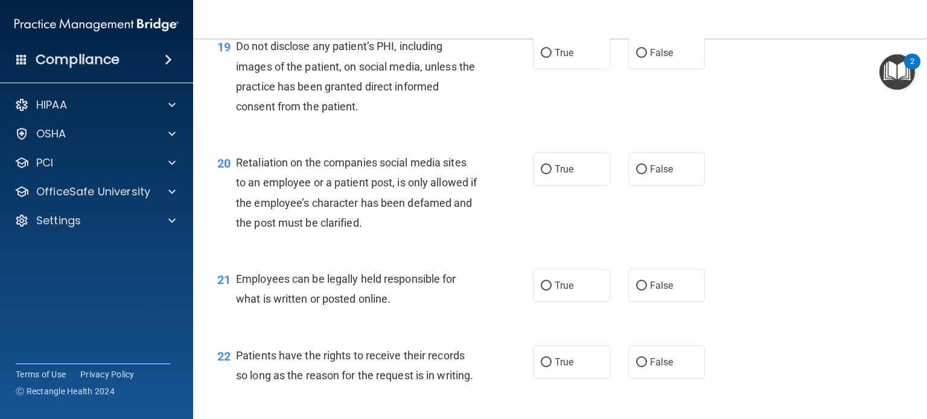
scroll to position [2174, 0]
click at [566, 64] on label "True" at bounding box center [571, 53] width 77 height 33
click at [552, 59] on input "True" at bounding box center [546, 53] width 11 height 9
radio input "true"
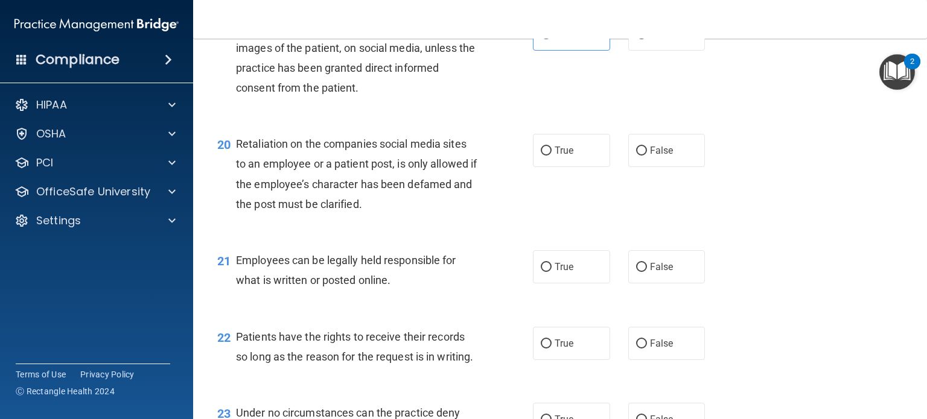
scroll to position [2195, 0]
click at [648, 142] on label "False" at bounding box center [666, 149] width 77 height 33
click at [647, 145] on input "False" at bounding box center [641, 149] width 11 height 9
radio input "true"
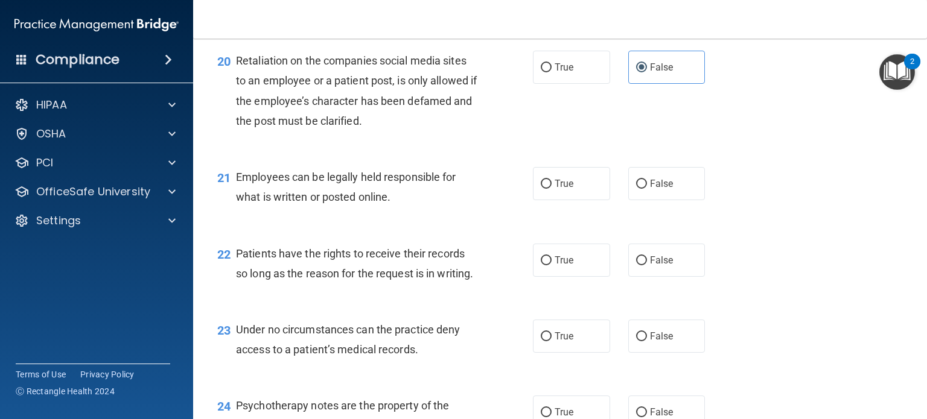
scroll to position [2279, 0]
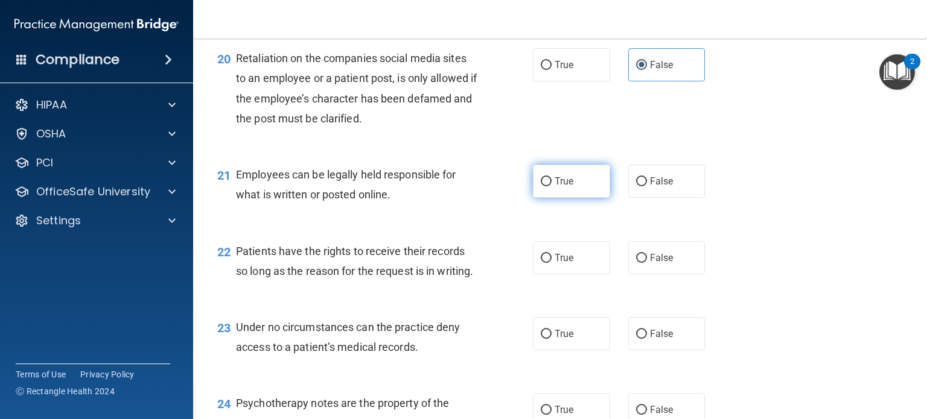
click at [567, 197] on label "True" at bounding box center [571, 181] width 77 height 33
click at [552, 187] on input "True" at bounding box center [546, 181] width 11 height 9
radio input "true"
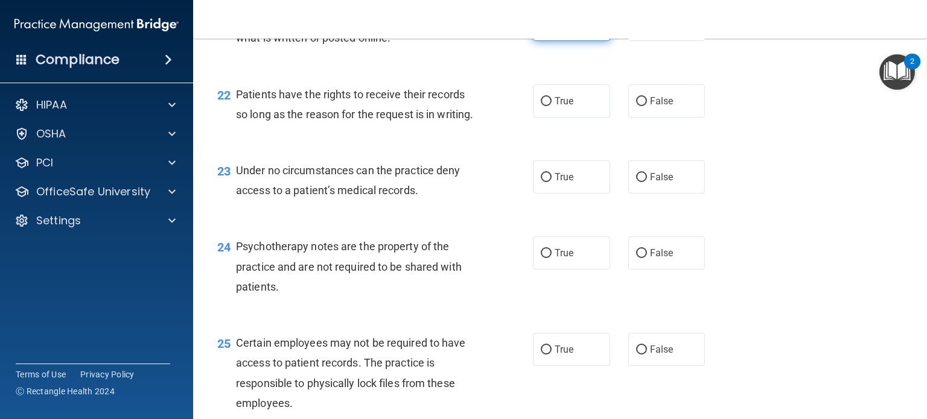
scroll to position [2436, 0]
click at [573, 118] on div "22 Patients have the rights to receive their records so long as the reason for …" at bounding box center [560, 107] width 704 height 76
click at [602, 92] on label "True" at bounding box center [571, 101] width 77 height 33
click at [552, 97] on input "True" at bounding box center [546, 101] width 11 height 9
radio input "true"
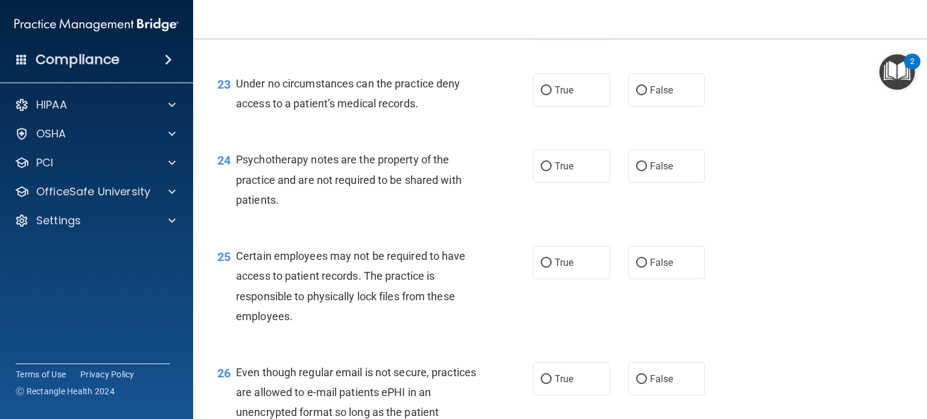
scroll to position [2525, 0]
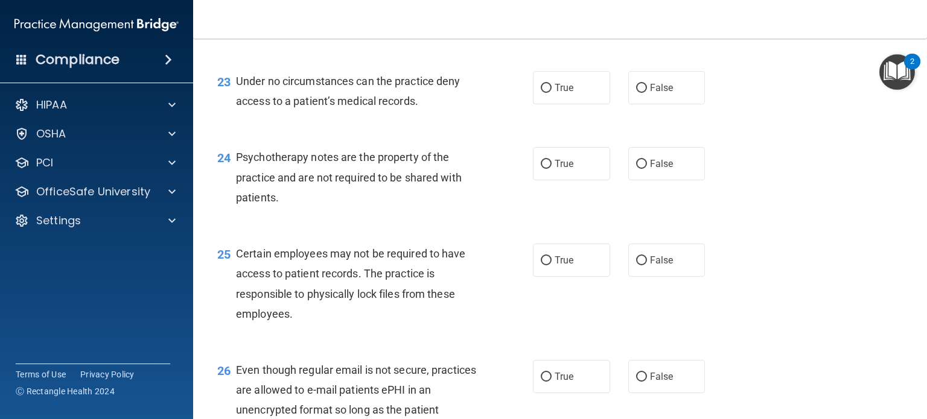
click at [602, 92] on label "True" at bounding box center [571, 87] width 77 height 33
click at [552, 92] on input "True" at bounding box center [546, 88] width 11 height 9
radio input "true"
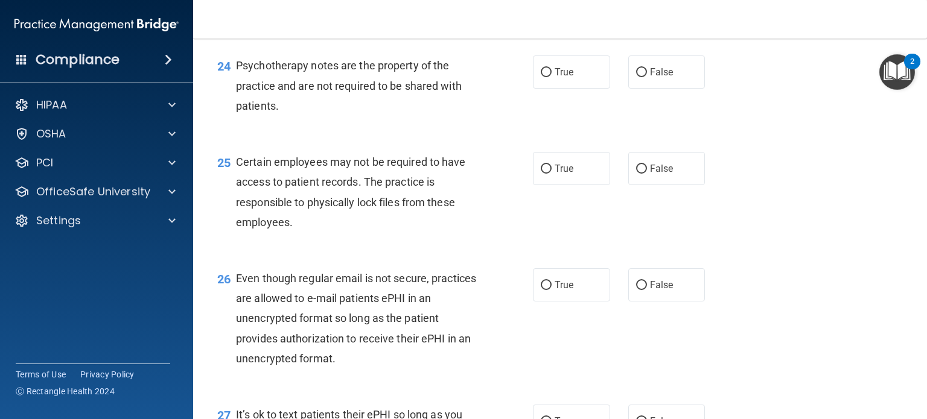
scroll to position [2618, 0]
click at [634, 77] on label "False" at bounding box center [666, 71] width 77 height 33
click at [636, 77] on input "False" at bounding box center [641, 72] width 11 height 9
radio input "true"
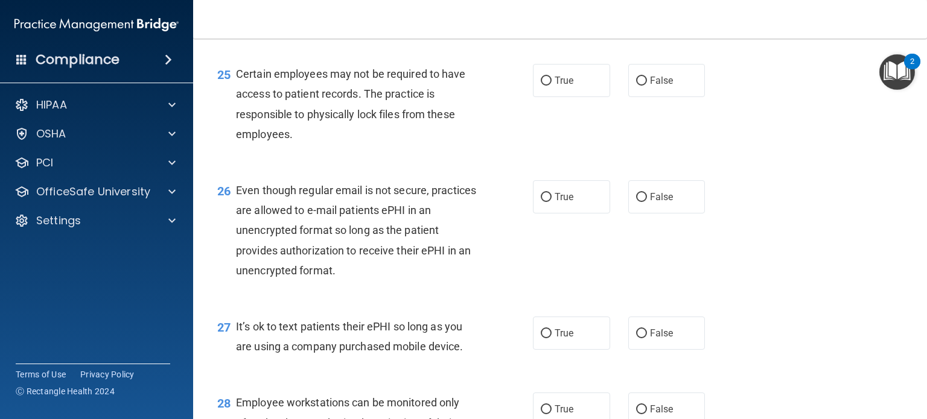
scroll to position [2706, 0]
click at [564, 92] on label "True" at bounding box center [571, 79] width 77 height 33
click at [552, 85] on input "True" at bounding box center [546, 80] width 11 height 9
radio input "true"
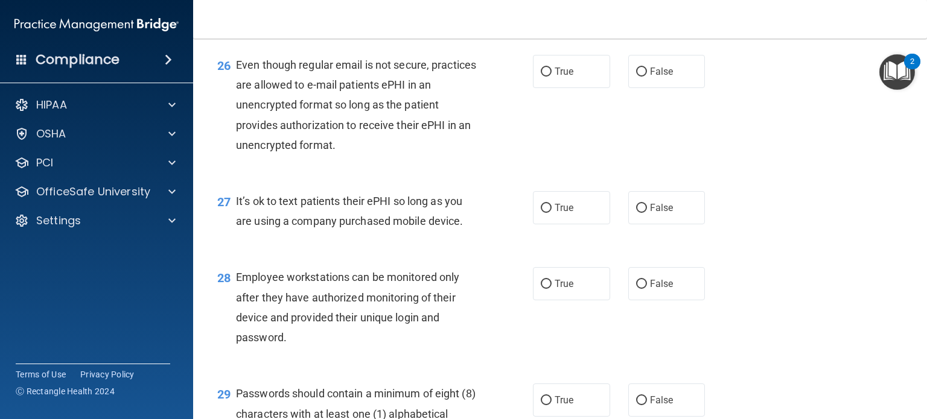
scroll to position [2830, 0]
click at [687, 62] on label "False" at bounding box center [666, 72] width 77 height 33
click at [647, 68] on input "False" at bounding box center [641, 72] width 11 height 9
radio input "true"
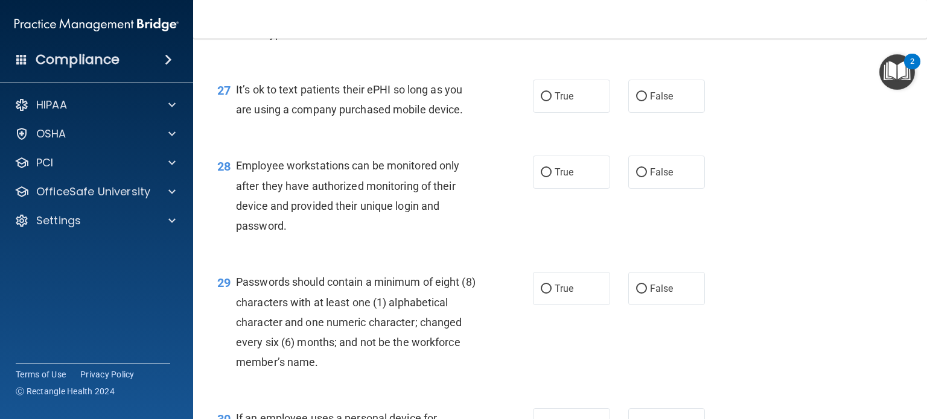
scroll to position [2943, 0]
click at [673, 94] on label "False" at bounding box center [666, 95] width 77 height 33
click at [647, 94] on input "False" at bounding box center [641, 96] width 11 height 9
radio input "true"
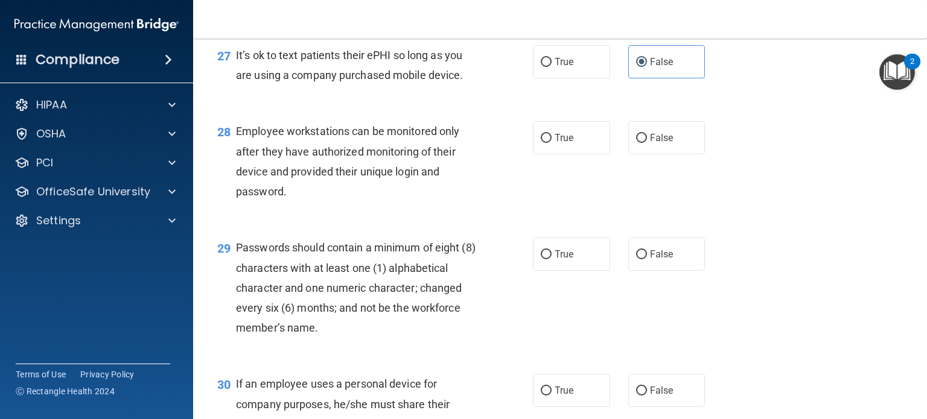
scroll to position [2977, 0]
click at [553, 133] on label "True" at bounding box center [571, 137] width 77 height 33
click at [552, 133] on input "True" at bounding box center [546, 137] width 11 height 9
radio input "true"
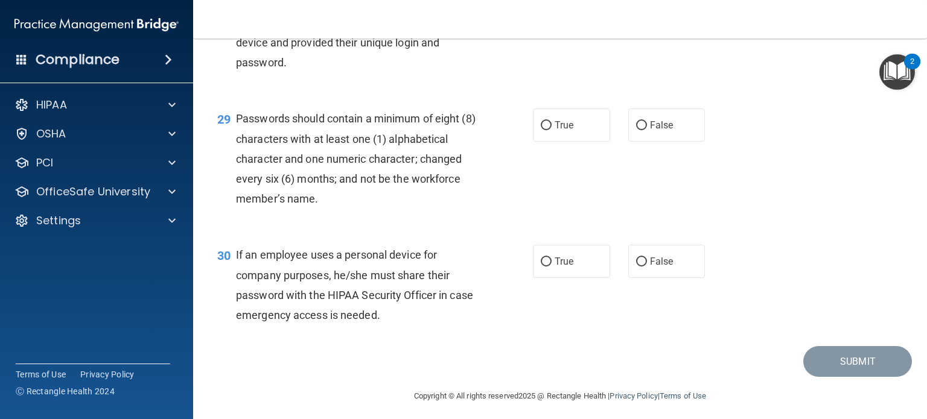
scroll to position [3112, 0]
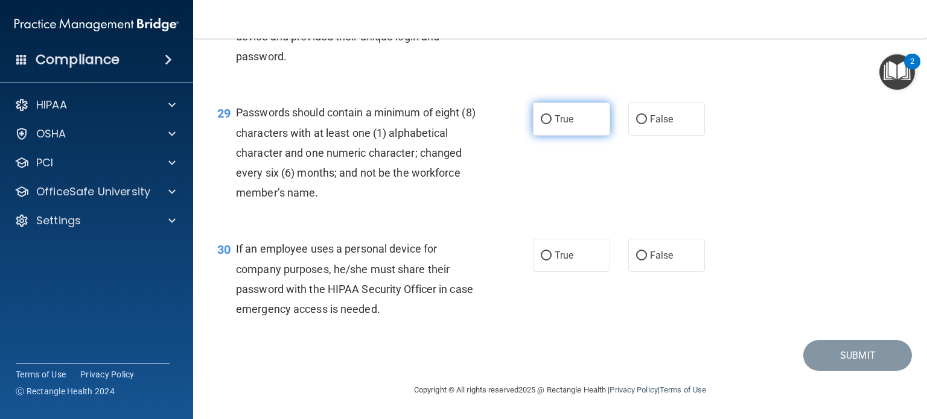
click at [560, 104] on label "True" at bounding box center [571, 119] width 77 height 33
click at [552, 115] on input "True" at bounding box center [546, 119] width 11 height 9
radio input "true"
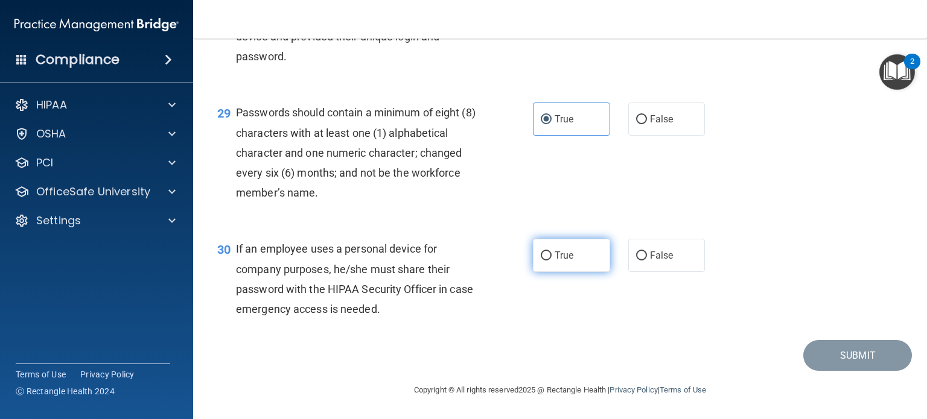
click at [534, 254] on label "True" at bounding box center [571, 255] width 77 height 33
click at [541, 254] on input "True" at bounding box center [546, 256] width 11 height 9
radio input "true"
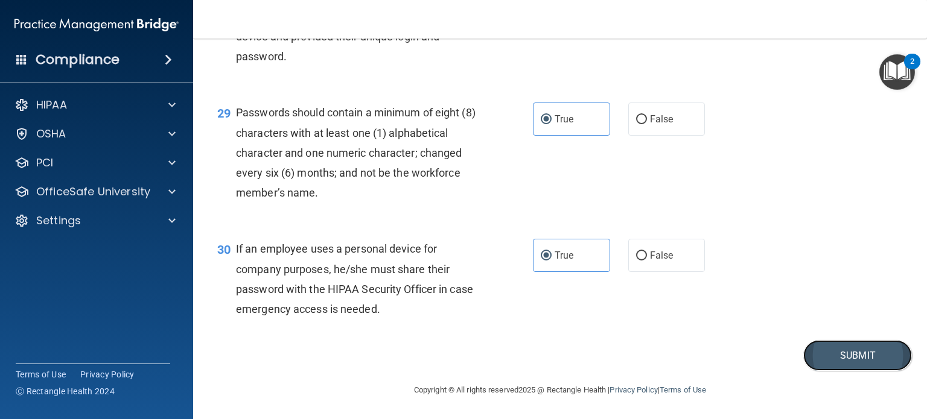
click at [835, 345] on button "Submit" at bounding box center [857, 355] width 109 height 31
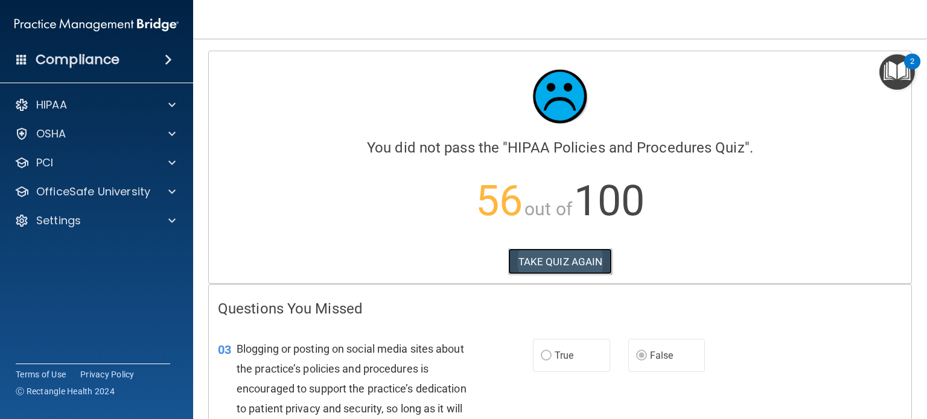
click at [560, 258] on button "TAKE QUIZ AGAIN" at bounding box center [560, 262] width 104 height 27
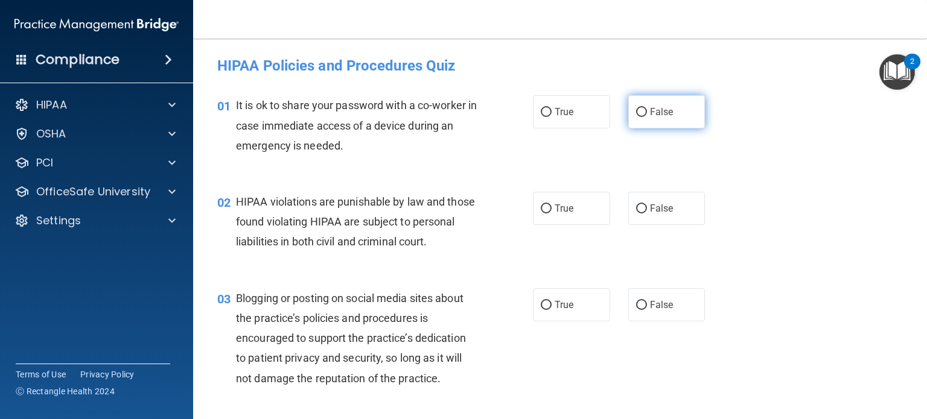
click at [654, 111] on span "False" at bounding box center [662, 111] width 24 height 11
click at [647, 111] on input "False" at bounding box center [641, 112] width 11 height 9
radio input "true"
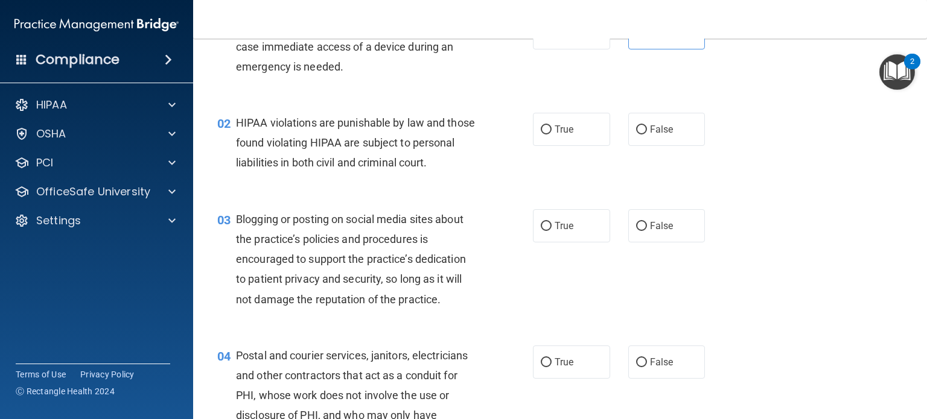
scroll to position [81, 0]
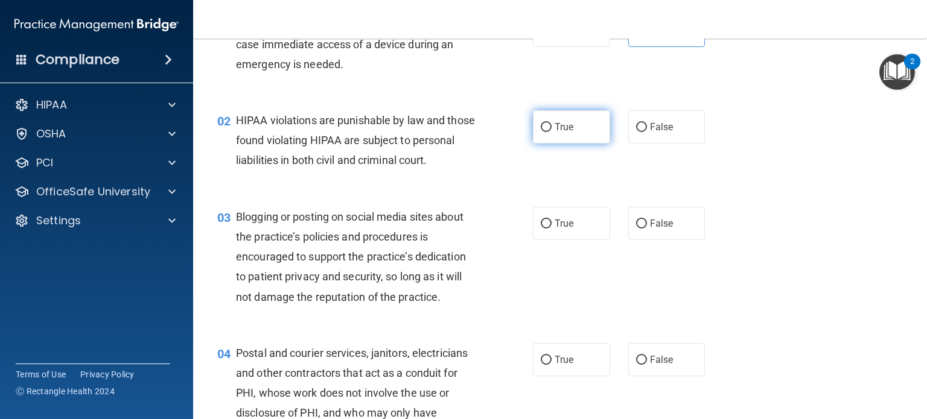
click at [579, 134] on label "True" at bounding box center [571, 126] width 77 height 33
click at [552, 132] on input "True" at bounding box center [546, 127] width 11 height 9
radio input "true"
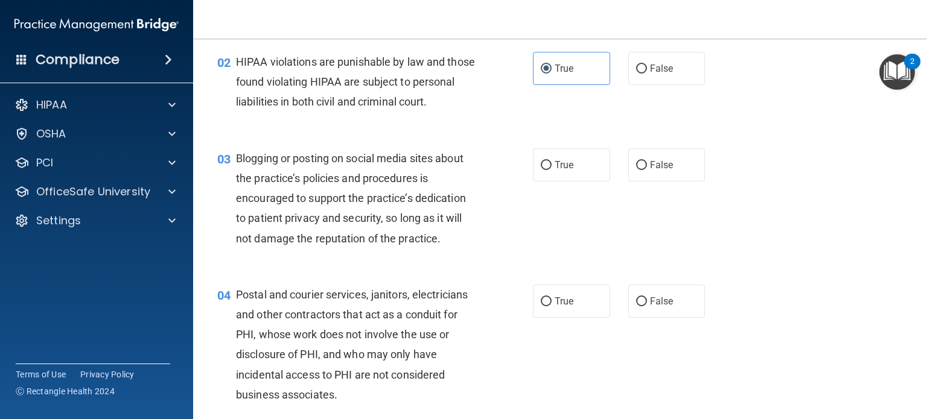
scroll to position [158, 0]
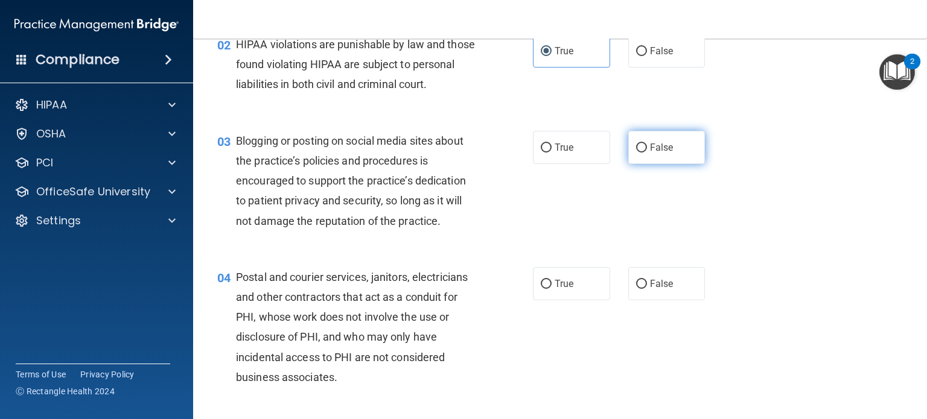
click at [657, 150] on span "False" at bounding box center [662, 147] width 24 height 11
click at [647, 150] on input "False" at bounding box center [641, 148] width 11 height 9
radio input "true"
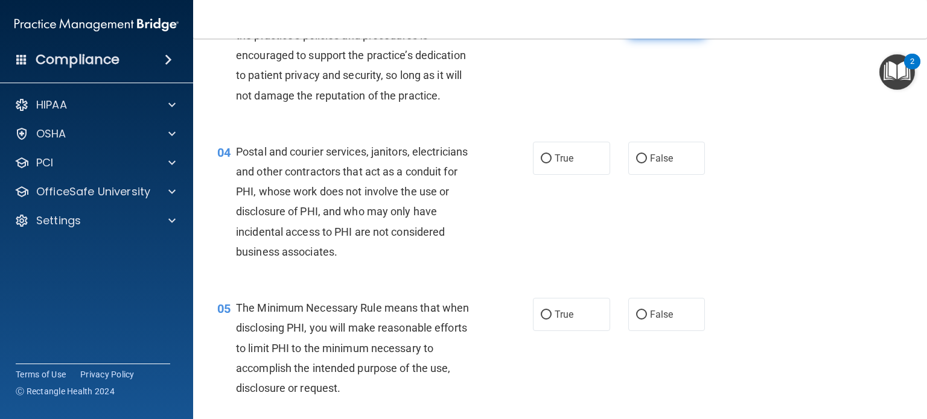
scroll to position [284, 0]
click at [586, 154] on label "True" at bounding box center [571, 157] width 77 height 33
click at [552, 154] on input "True" at bounding box center [546, 158] width 11 height 9
radio input "true"
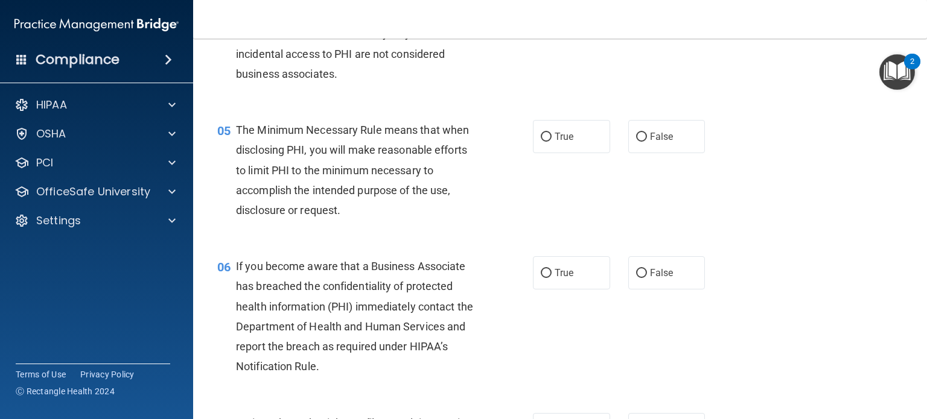
scroll to position [465, 0]
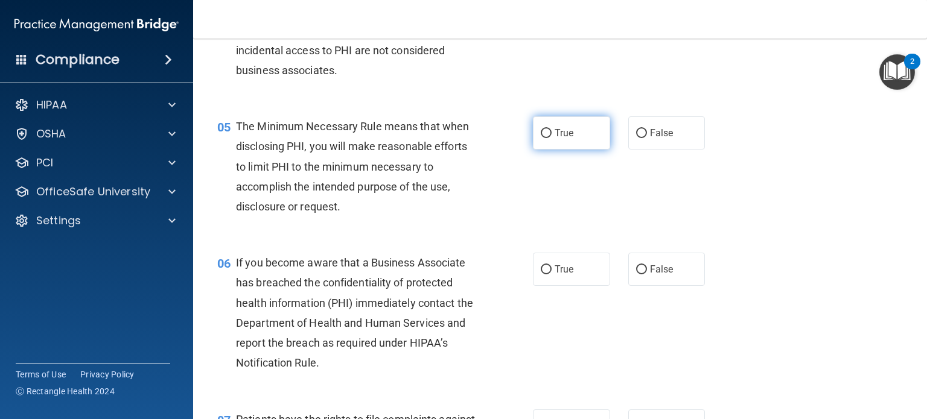
click at [569, 125] on label "True" at bounding box center [571, 132] width 77 height 33
click at [552, 129] on input "True" at bounding box center [546, 133] width 11 height 9
radio input "true"
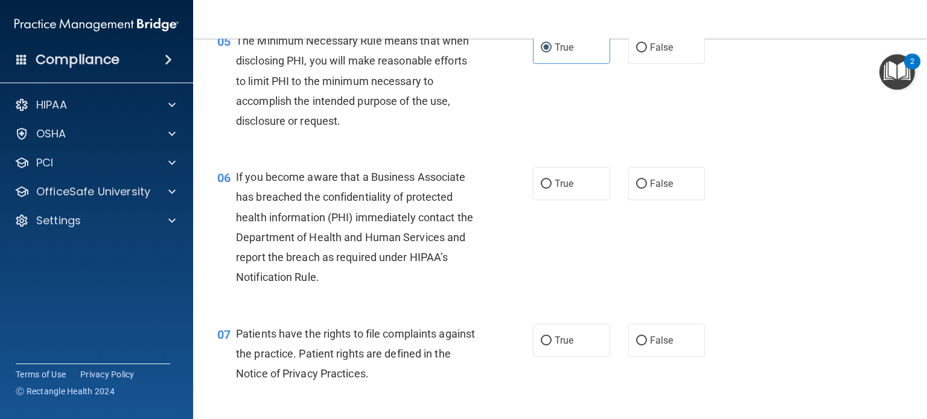
scroll to position [563, 0]
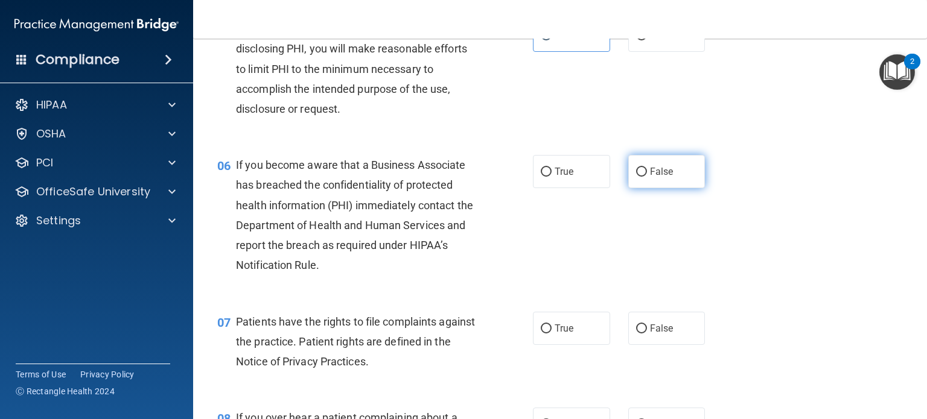
click at [636, 184] on label "False" at bounding box center [666, 171] width 77 height 33
click at [636, 177] on input "False" at bounding box center [641, 172] width 11 height 9
radio input "true"
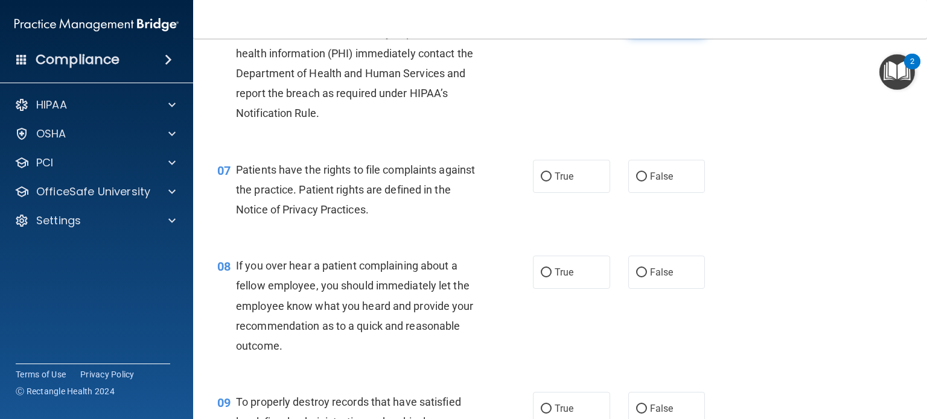
scroll to position [716, 0]
click at [604, 179] on label "True" at bounding box center [571, 175] width 77 height 33
click at [552, 179] on input "True" at bounding box center [546, 175] width 11 height 9
radio input "true"
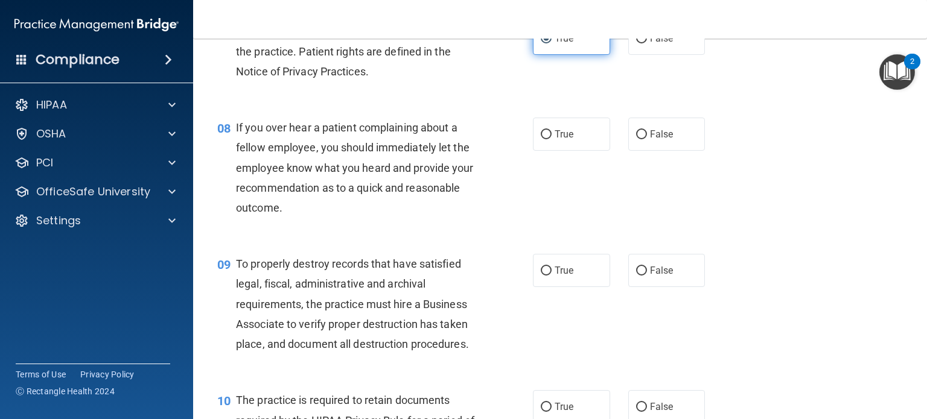
scroll to position [853, 0]
click at [677, 130] on label "False" at bounding box center [666, 133] width 77 height 33
click at [647, 130] on input "False" at bounding box center [641, 134] width 11 height 9
radio input "true"
click at [654, 263] on label "False" at bounding box center [666, 270] width 77 height 33
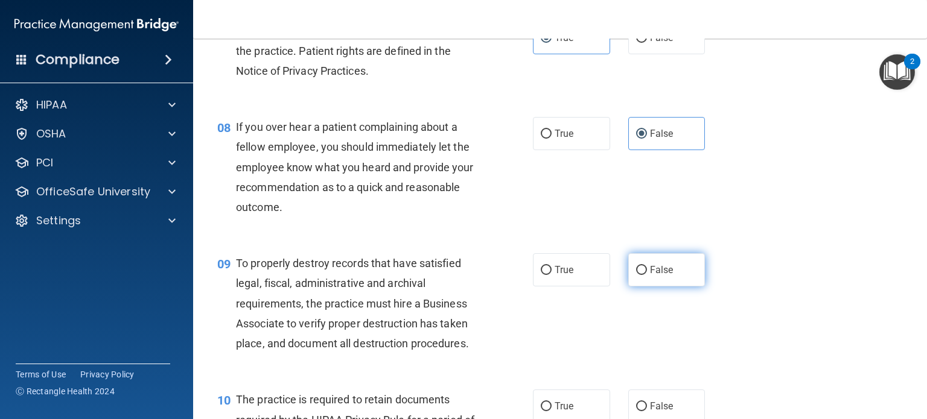
click at [647, 266] on input "False" at bounding box center [641, 270] width 11 height 9
radio input "true"
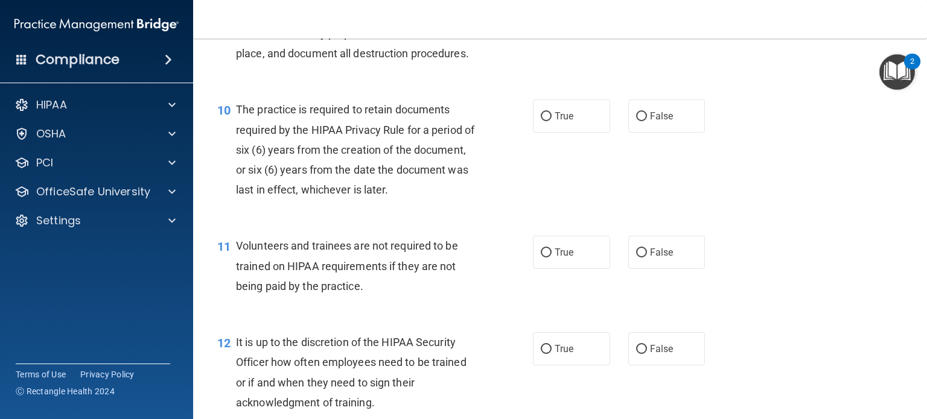
scroll to position [1149, 0]
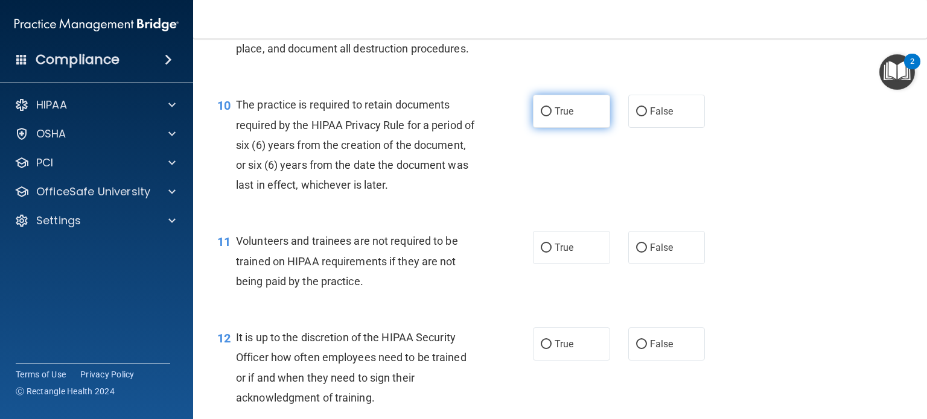
click at [561, 103] on label "True" at bounding box center [571, 111] width 77 height 33
click at [552, 107] on input "True" at bounding box center [546, 111] width 11 height 9
radio input "true"
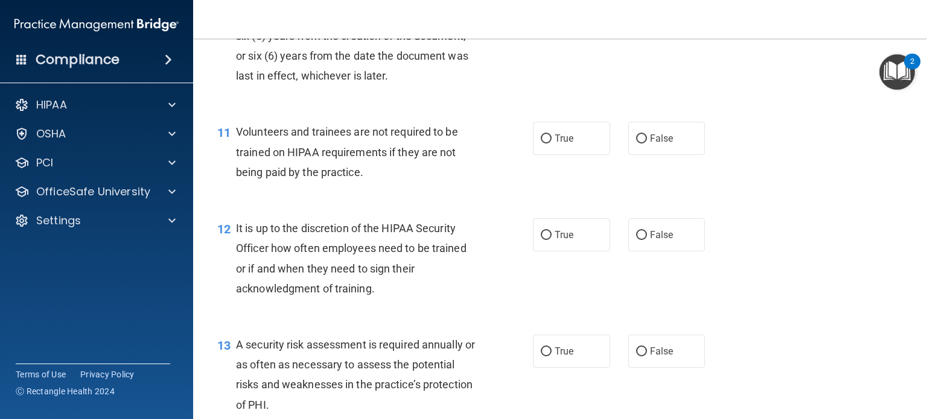
scroll to position [1272, 0]
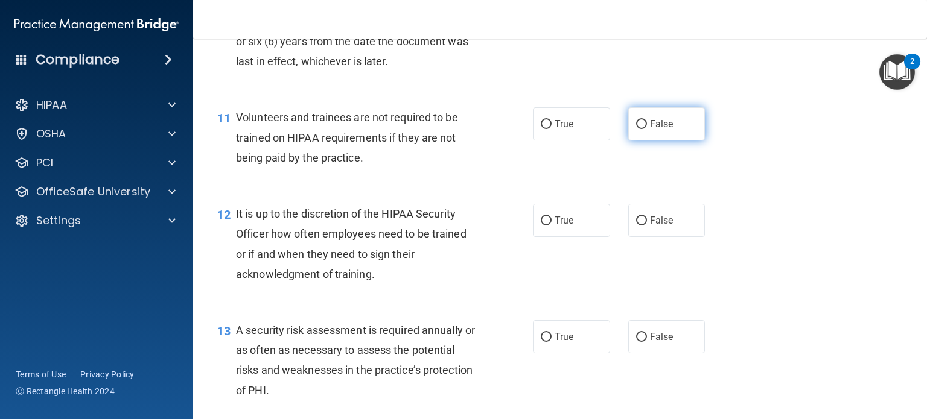
click at [657, 122] on span "False" at bounding box center [662, 123] width 24 height 11
click at [647, 122] on input "False" at bounding box center [641, 124] width 11 height 9
radio input "true"
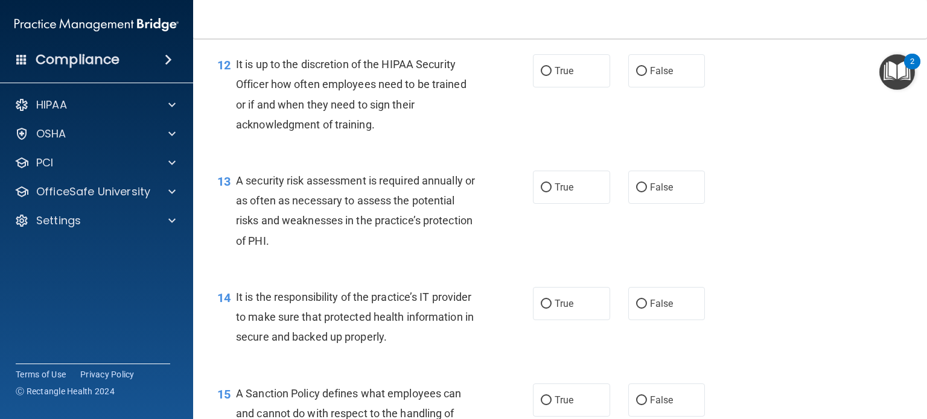
scroll to position [1427, 0]
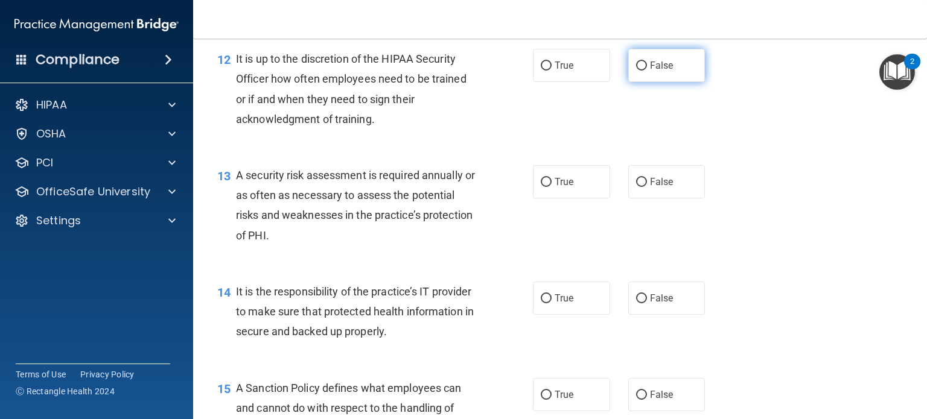
click at [640, 62] on input "False" at bounding box center [641, 66] width 11 height 9
radio input "true"
click at [574, 172] on label "True" at bounding box center [571, 181] width 77 height 33
click at [552, 178] on input "True" at bounding box center [546, 182] width 11 height 9
radio input "true"
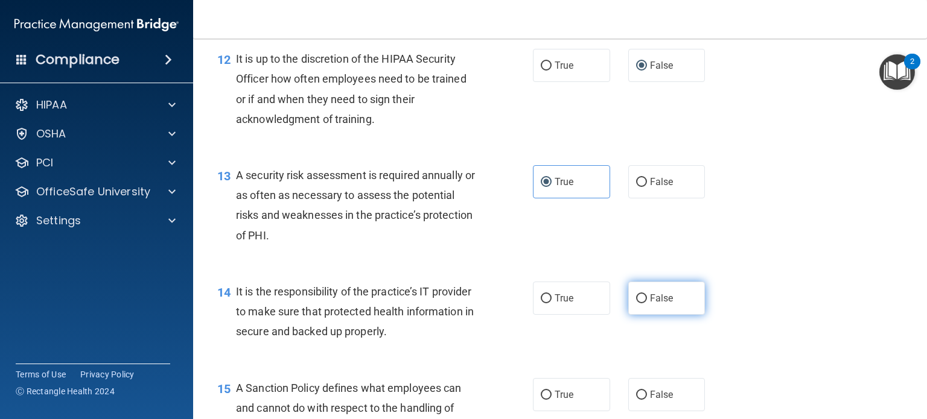
click at [648, 296] on label "False" at bounding box center [666, 298] width 77 height 33
click at [647, 296] on input "False" at bounding box center [641, 299] width 11 height 9
radio input "true"
click at [639, 394] on input "False" at bounding box center [641, 395] width 11 height 9
radio input "true"
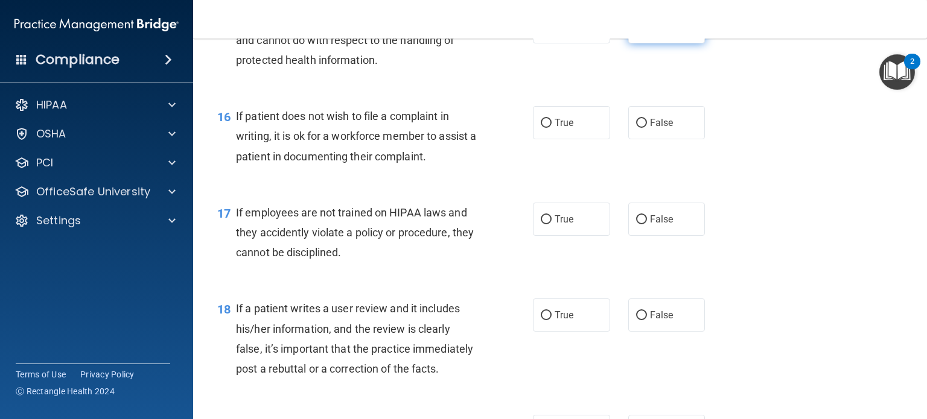
scroll to position [1800, 0]
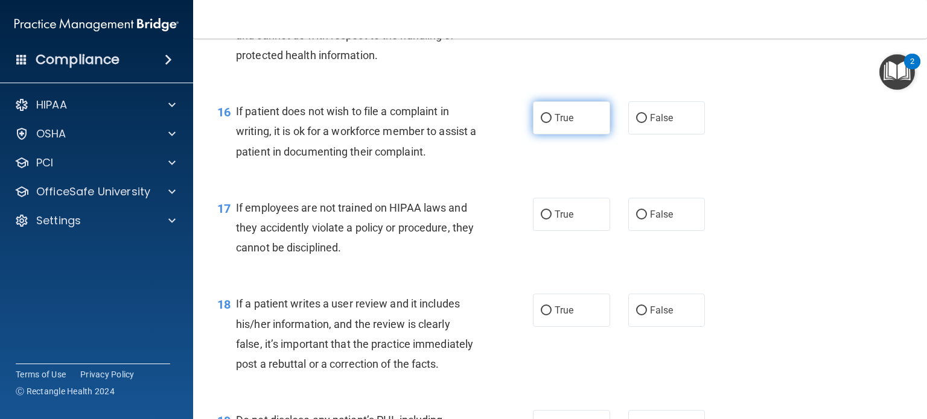
click at [584, 112] on label "True" at bounding box center [571, 117] width 77 height 33
click at [552, 114] on input "True" at bounding box center [546, 118] width 11 height 9
radio input "true"
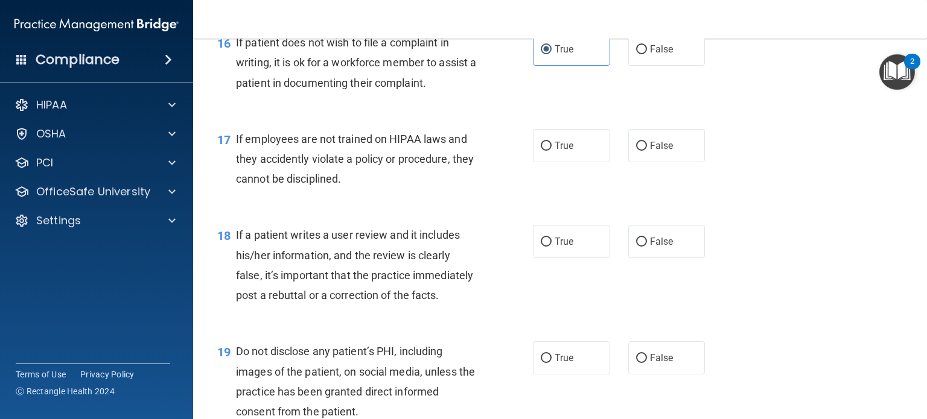
scroll to position [1870, 0]
click at [628, 141] on label "False" at bounding box center [666, 145] width 77 height 33
click at [636, 141] on input "False" at bounding box center [641, 145] width 11 height 9
radio input "true"
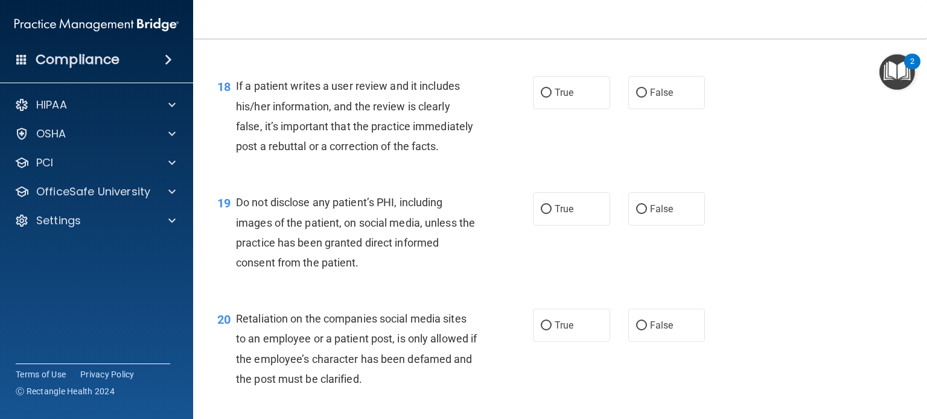
scroll to position [2018, 0]
click at [638, 94] on input "False" at bounding box center [641, 93] width 11 height 9
radio input "true"
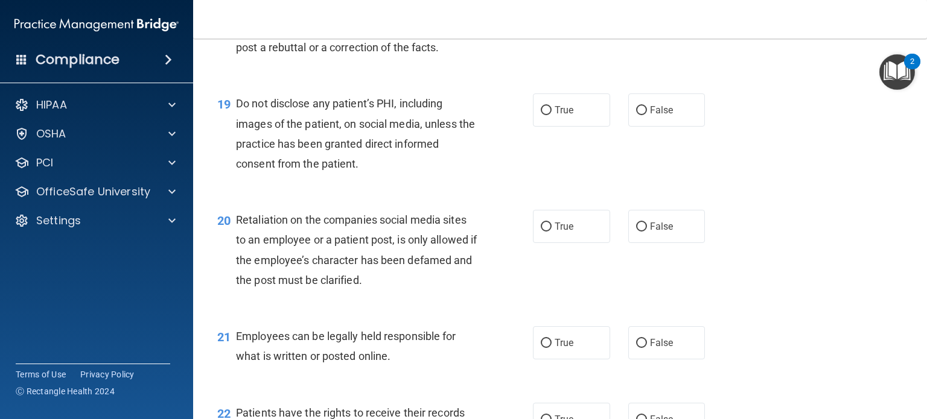
scroll to position [2105, 0]
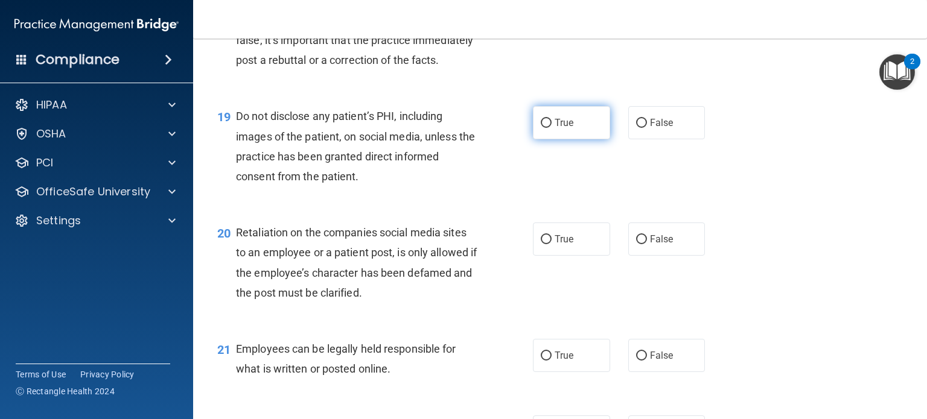
click at [594, 120] on label "True" at bounding box center [571, 122] width 77 height 33
click at [552, 120] on input "True" at bounding box center [546, 123] width 11 height 9
radio input "true"
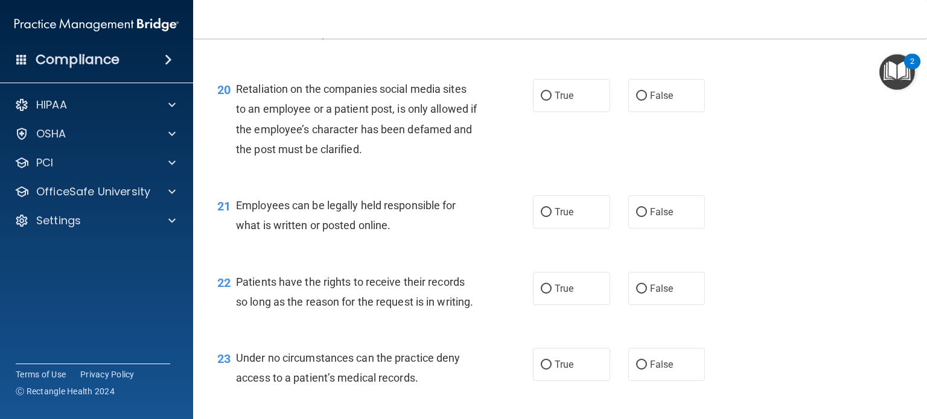
scroll to position [2248, 0]
click at [585, 106] on label "True" at bounding box center [571, 96] width 77 height 33
click at [552, 101] on input "True" at bounding box center [546, 96] width 11 height 9
radio input "true"
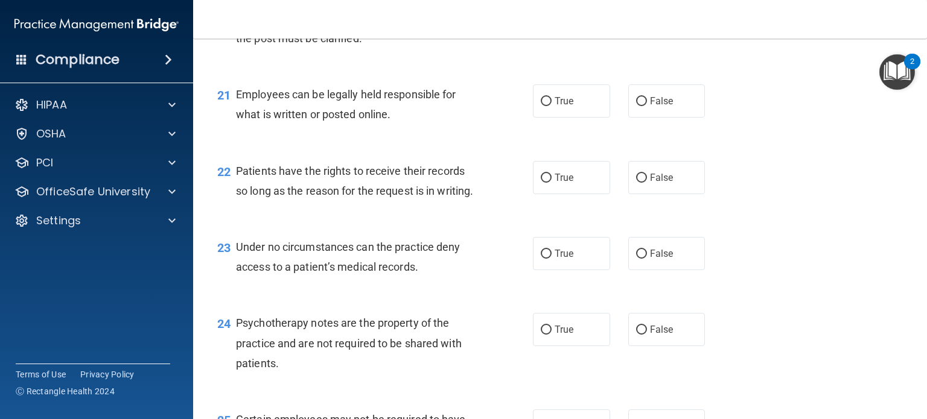
scroll to position [2362, 0]
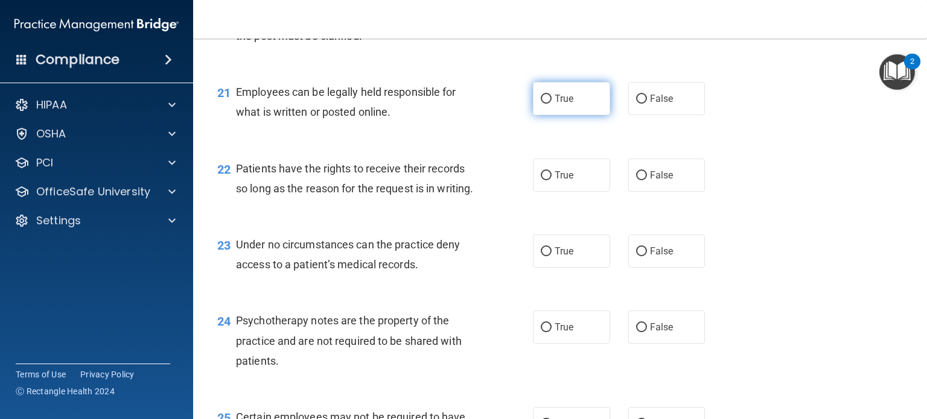
click at [569, 98] on span "True" at bounding box center [564, 98] width 19 height 11
click at [552, 98] on input "True" at bounding box center [546, 99] width 11 height 9
radio input "true"
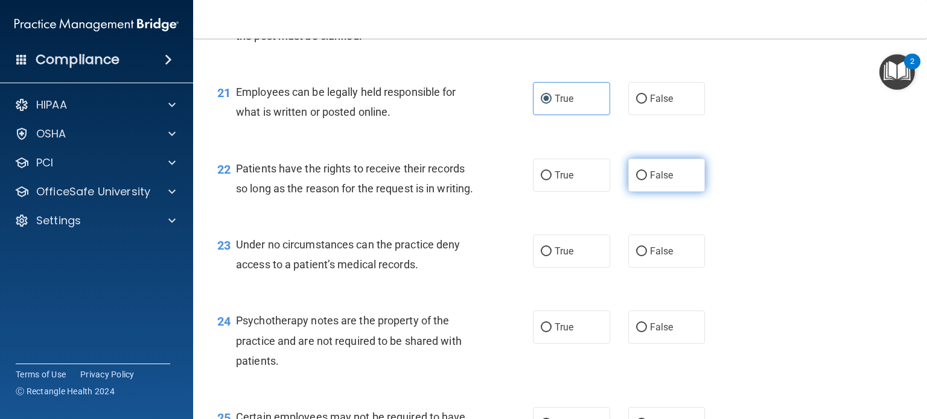
click at [666, 183] on label "False" at bounding box center [666, 175] width 77 height 33
click at [647, 180] on input "False" at bounding box center [641, 175] width 11 height 9
radio input "true"
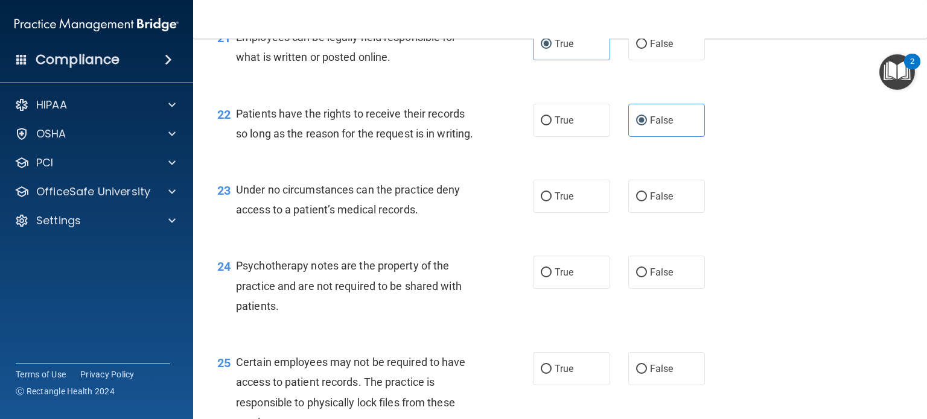
scroll to position [2417, 0]
click at [654, 194] on span "False" at bounding box center [662, 196] width 24 height 11
click at [647, 194] on input "False" at bounding box center [641, 197] width 11 height 9
radio input "true"
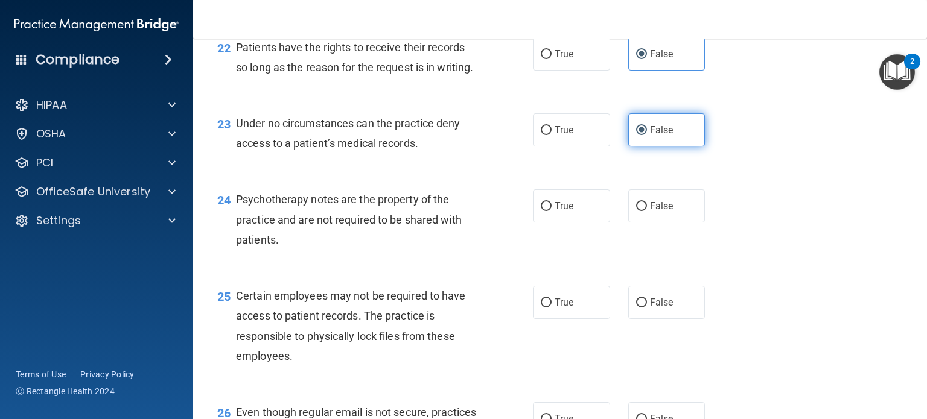
scroll to position [2486, 0]
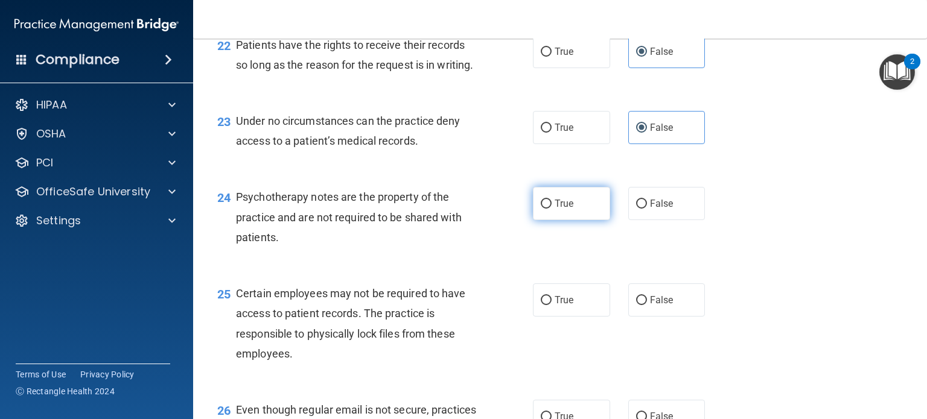
click at [553, 211] on label "True" at bounding box center [571, 203] width 77 height 33
click at [552, 209] on input "True" at bounding box center [546, 204] width 11 height 9
radio input "true"
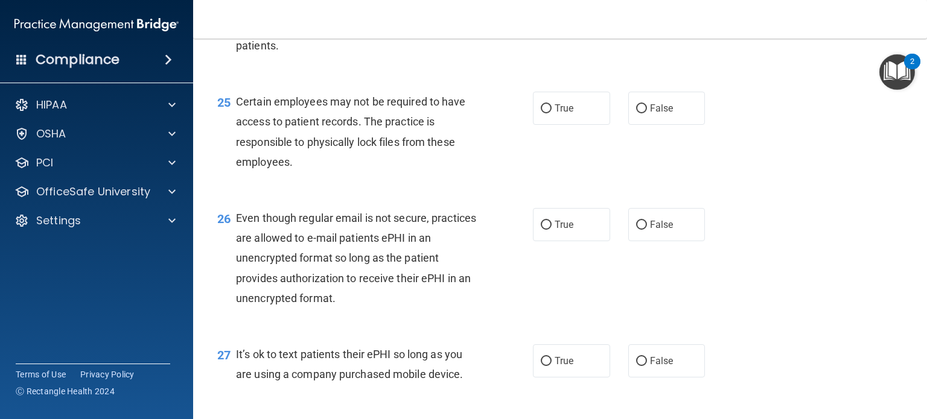
scroll to position [2680, 0]
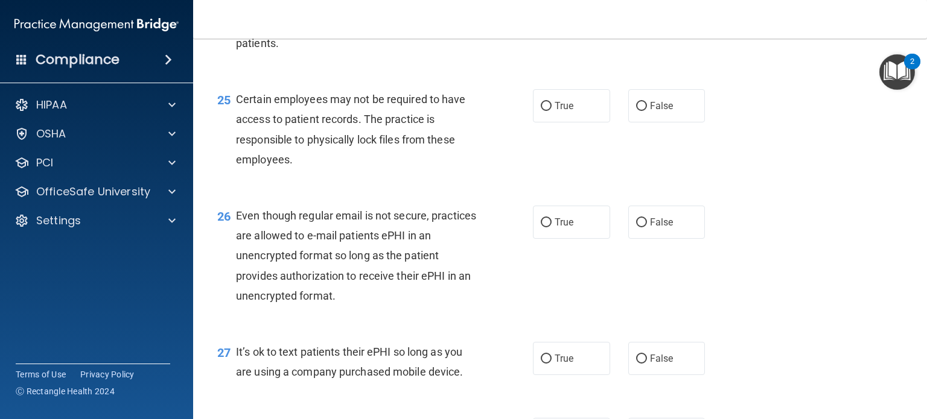
click at [553, 211] on label "True" at bounding box center [571, 222] width 77 height 33
click at [552, 218] on input "True" at bounding box center [546, 222] width 11 height 9
radio input "true"
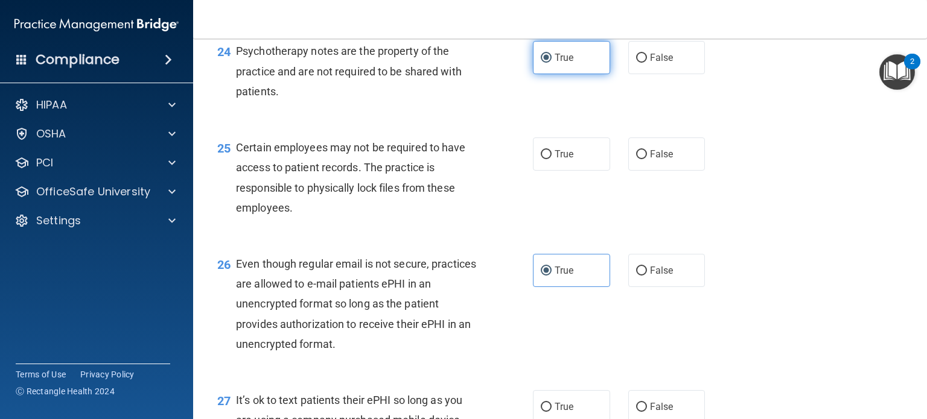
scroll to position [2632, 0]
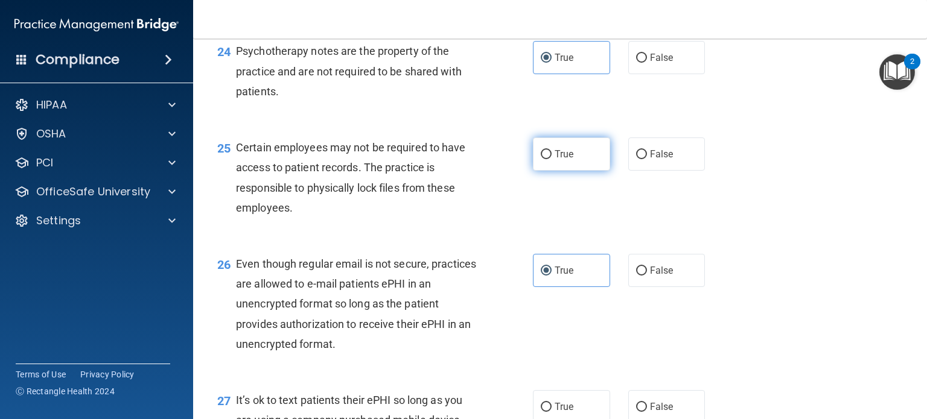
click at [574, 161] on label "True" at bounding box center [571, 154] width 77 height 33
click at [552, 159] on input "True" at bounding box center [546, 154] width 11 height 9
radio input "true"
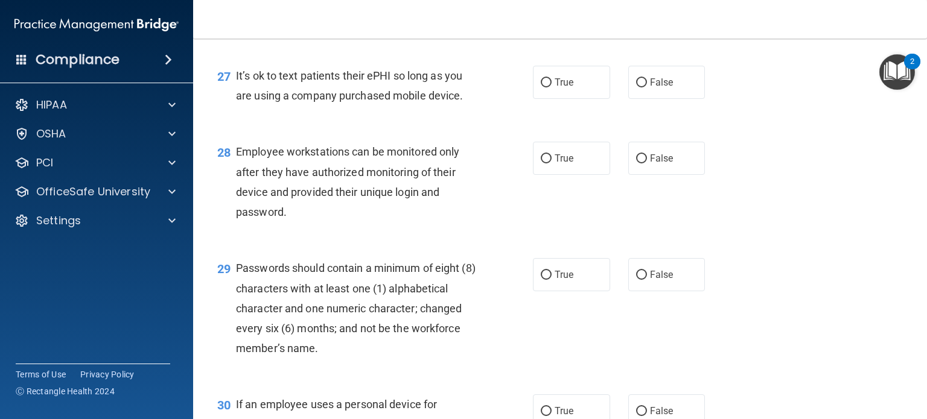
scroll to position [2955, 0]
click at [635, 89] on label "False" at bounding box center [666, 83] width 77 height 33
click at [636, 89] on input "False" at bounding box center [641, 84] width 11 height 9
radio input "true"
click at [637, 155] on label "False" at bounding box center [666, 159] width 77 height 33
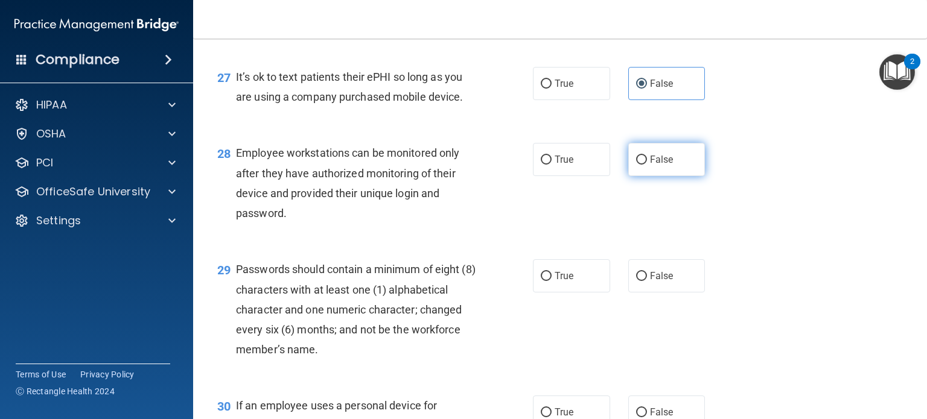
click at [637, 156] on input "False" at bounding box center [641, 160] width 11 height 9
radio input "true"
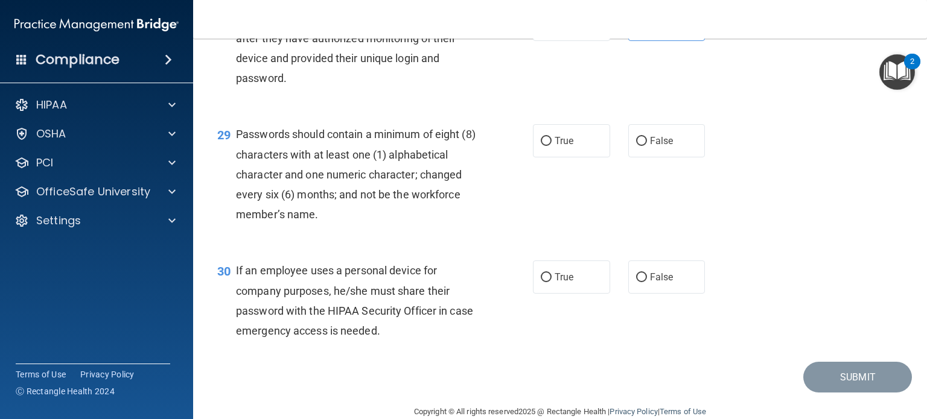
scroll to position [3095, 0]
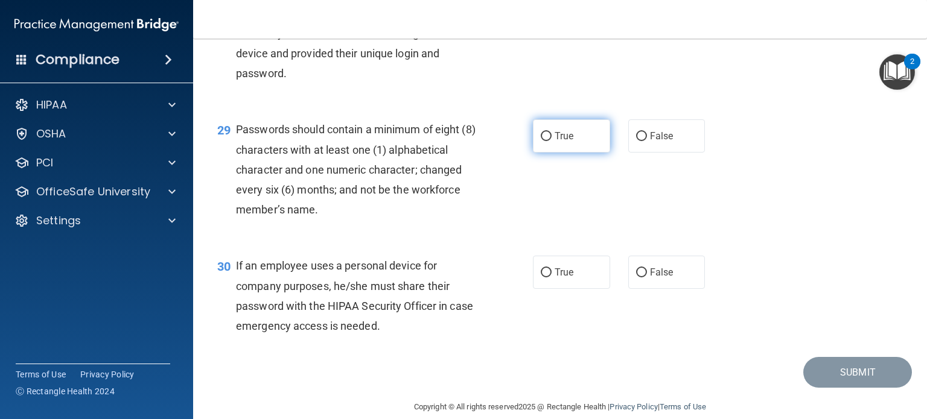
click at [551, 136] on input "True" at bounding box center [546, 136] width 11 height 9
radio input "true"
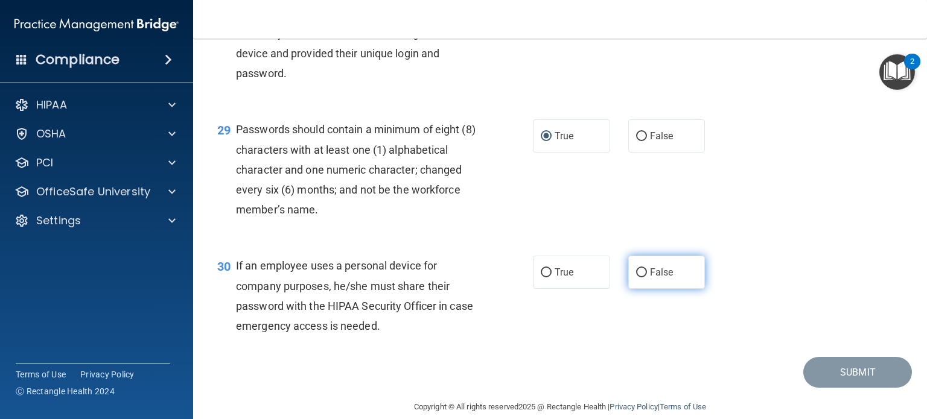
click at [654, 285] on label "False" at bounding box center [666, 272] width 77 height 33
click at [647, 278] on input "False" at bounding box center [641, 273] width 11 height 9
radio input "true"
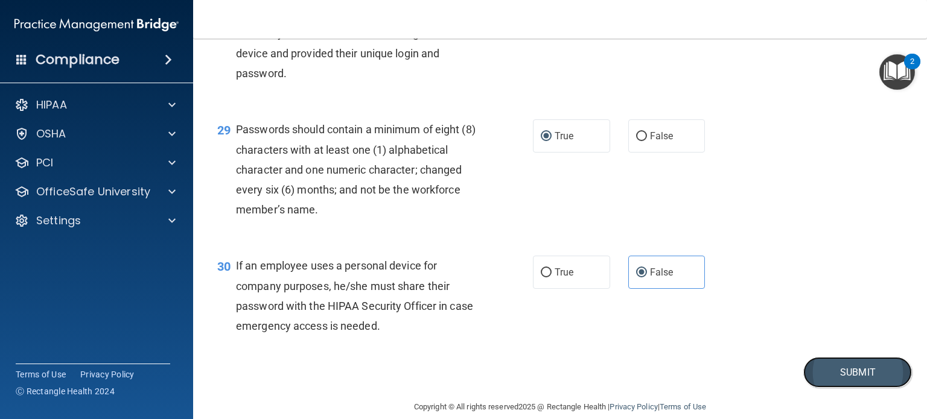
click at [852, 372] on button "Submit" at bounding box center [857, 372] width 109 height 31
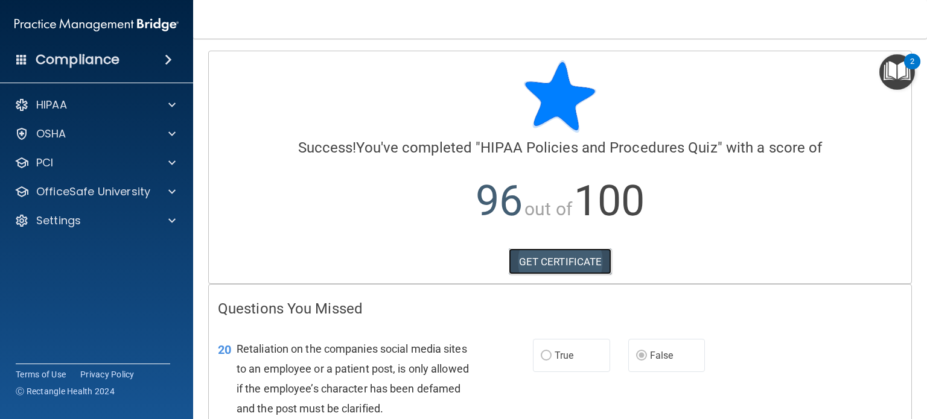
click at [540, 257] on link "GET CERTIFICATE" at bounding box center [560, 262] width 103 height 27
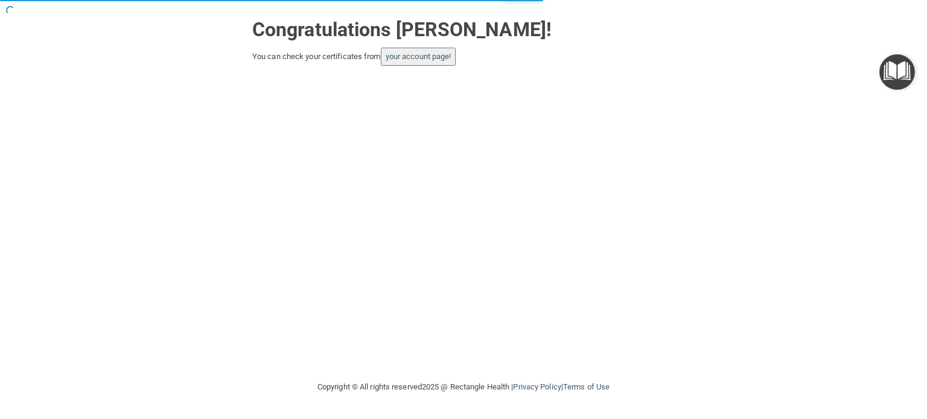
click at [435, 62] on button "your account page!" at bounding box center [418, 57] width 75 height 18
